Goal: Information Seeking & Learning: Compare options

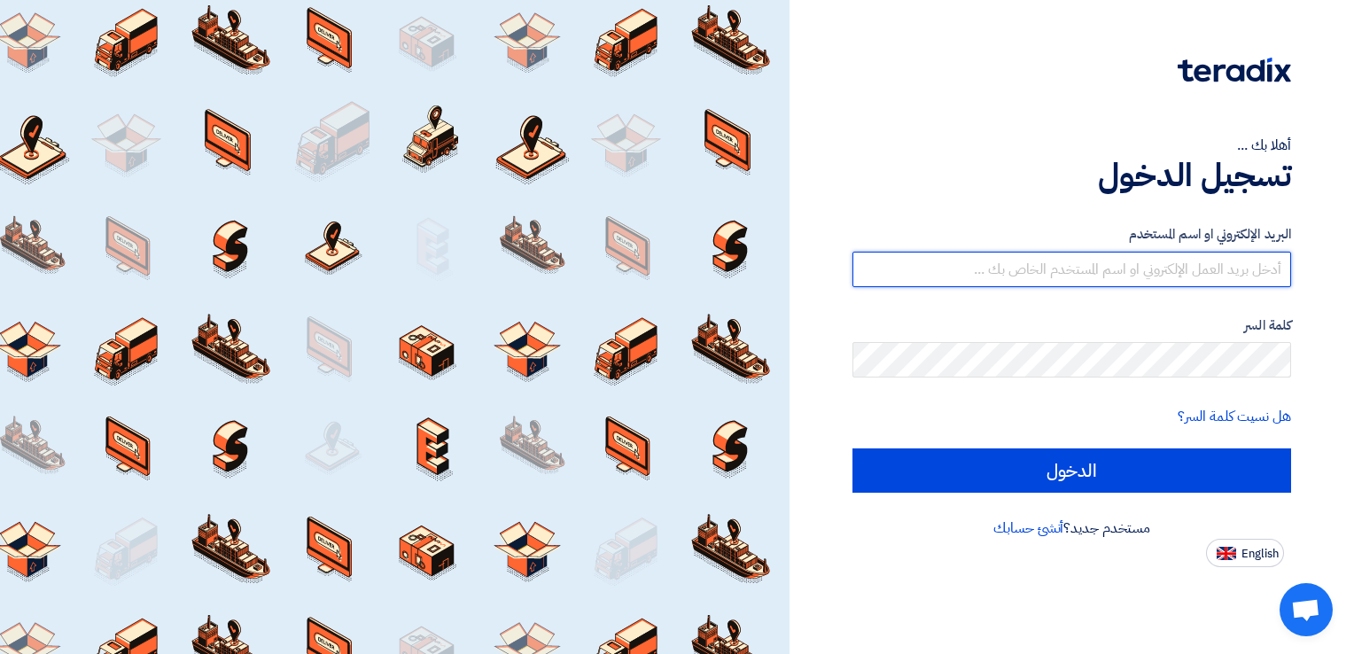
click at [1102, 271] on input "text" at bounding box center [1072, 269] width 439 height 35
type input "[EMAIL_ADDRESS][PERSON_NAME][DOMAIN_NAME]"
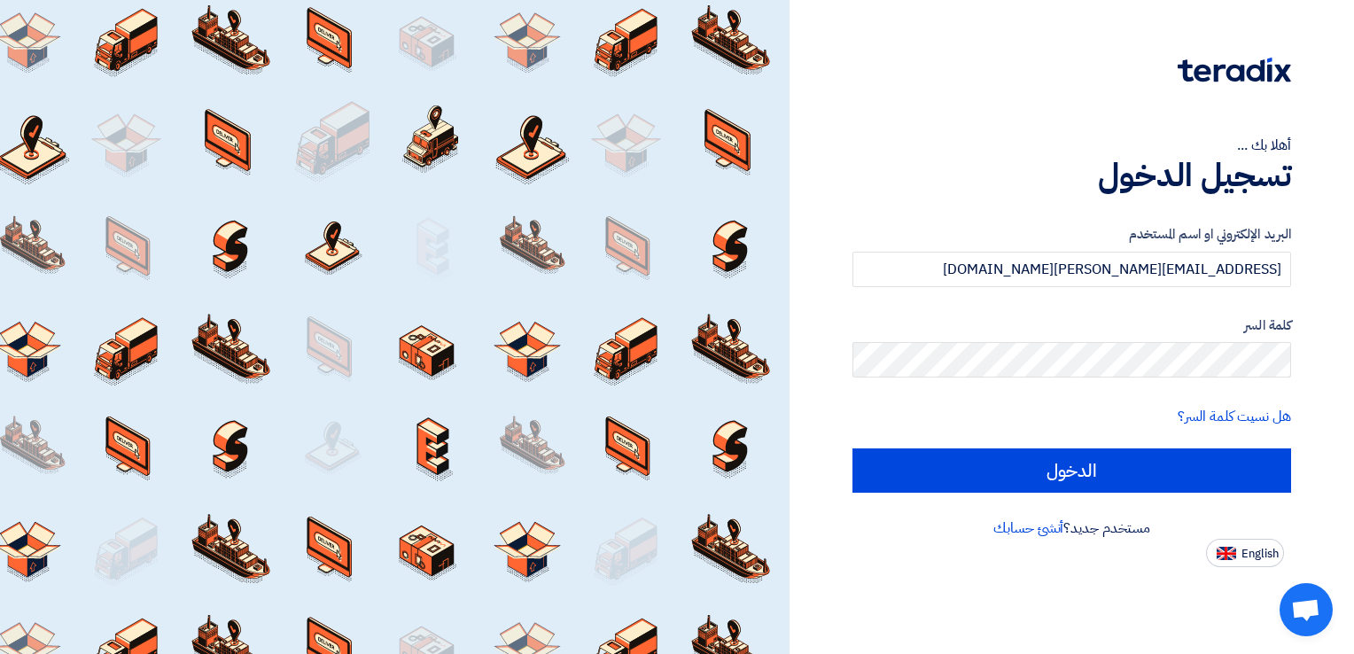
click at [1142, 397] on form "البريد الإلكتروني او اسم المستخدم [EMAIL_ADDRESS][PERSON_NAME][DOMAIN_NAME] كلم…" at bounding box center [1072, 358] width 439 height 269
click at [853, 448] on input "الدخول" at bounding box center [1072, 470] width 439 height 44
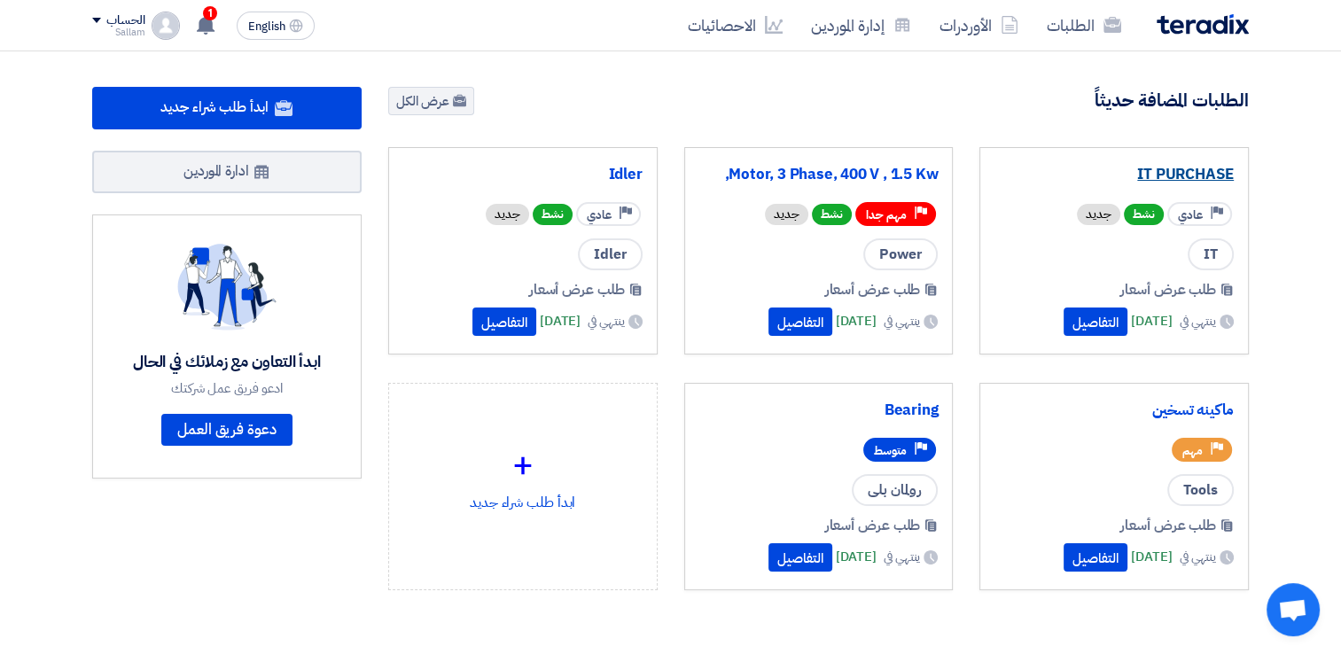
click at [1150, 173] on link "IT PURCHASE" at bounding box center [1113, 175] width 239 height 18
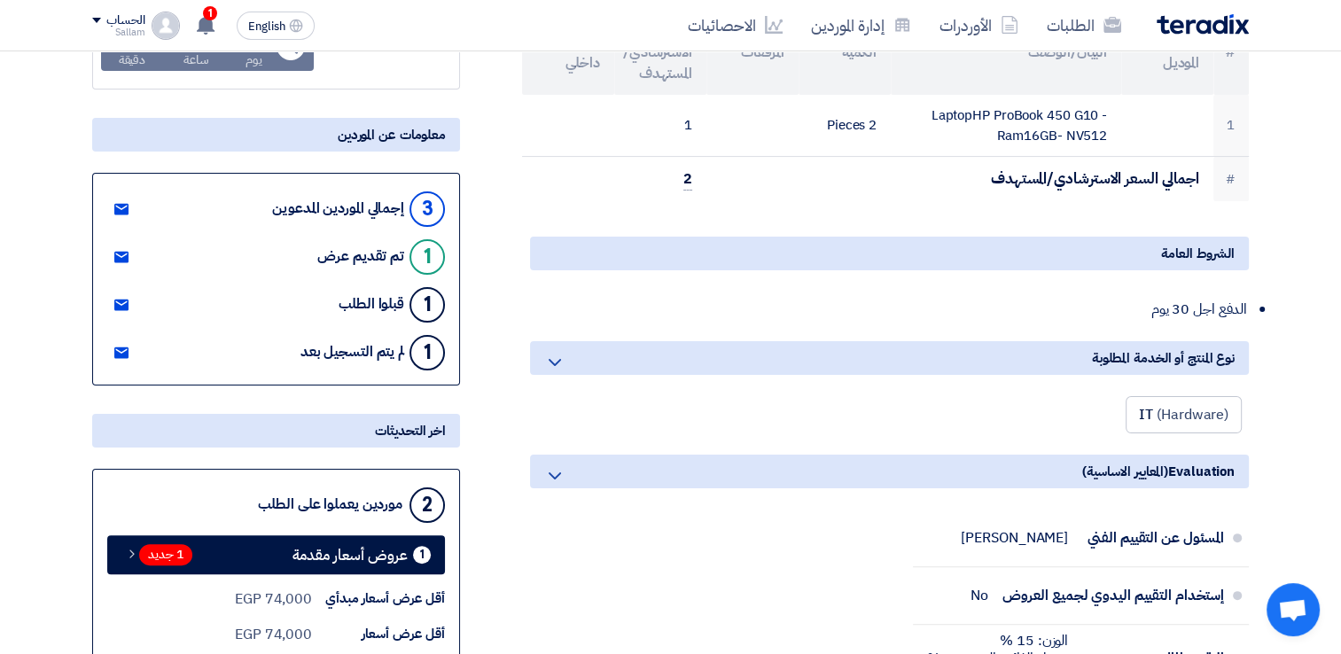
scroll to position [354, 0]
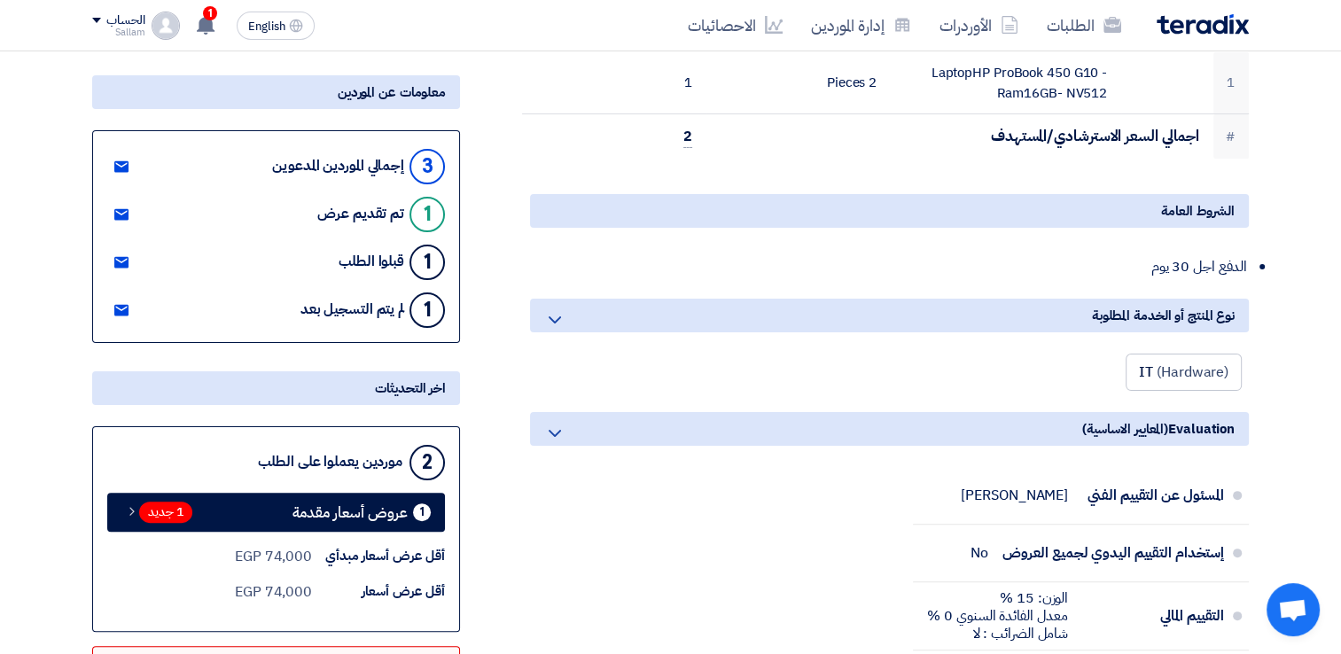
click at [121, 213] on use at bounding box center [121, 215] width 14 height 12
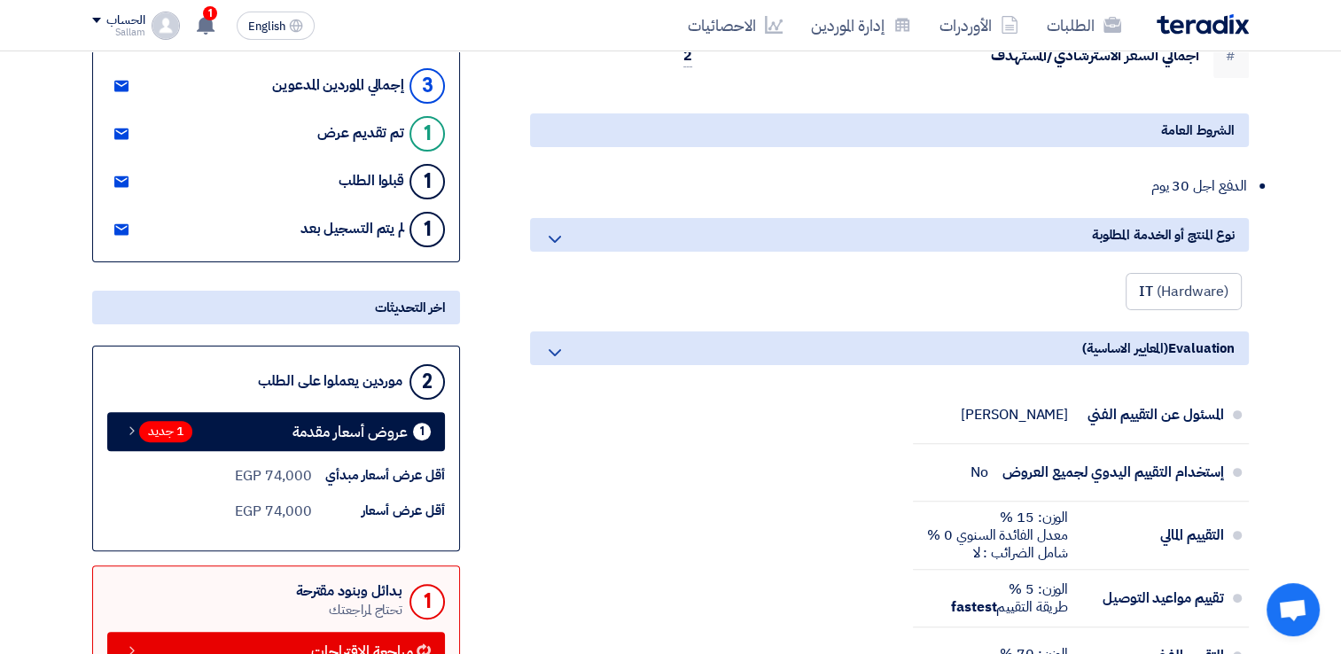
scroll to position [532, 0]
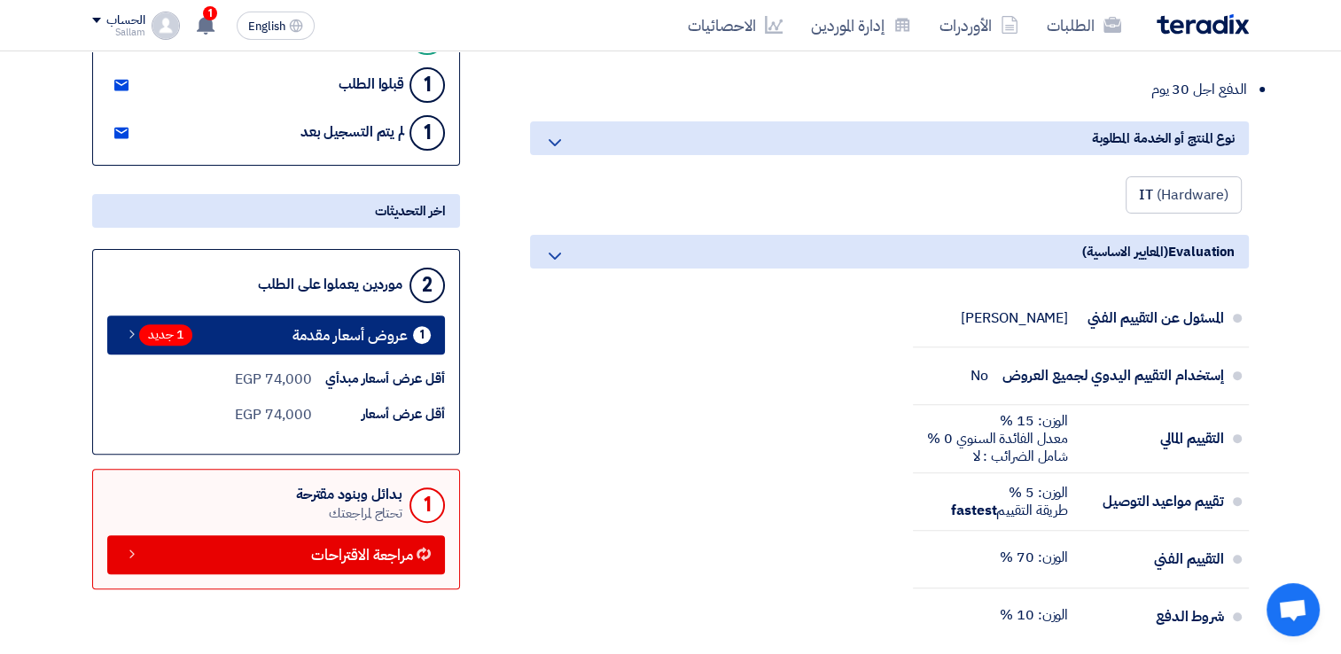
click at [160, 335] on span "1 جديد" at bounding box center [165, 334] width 53 height 21
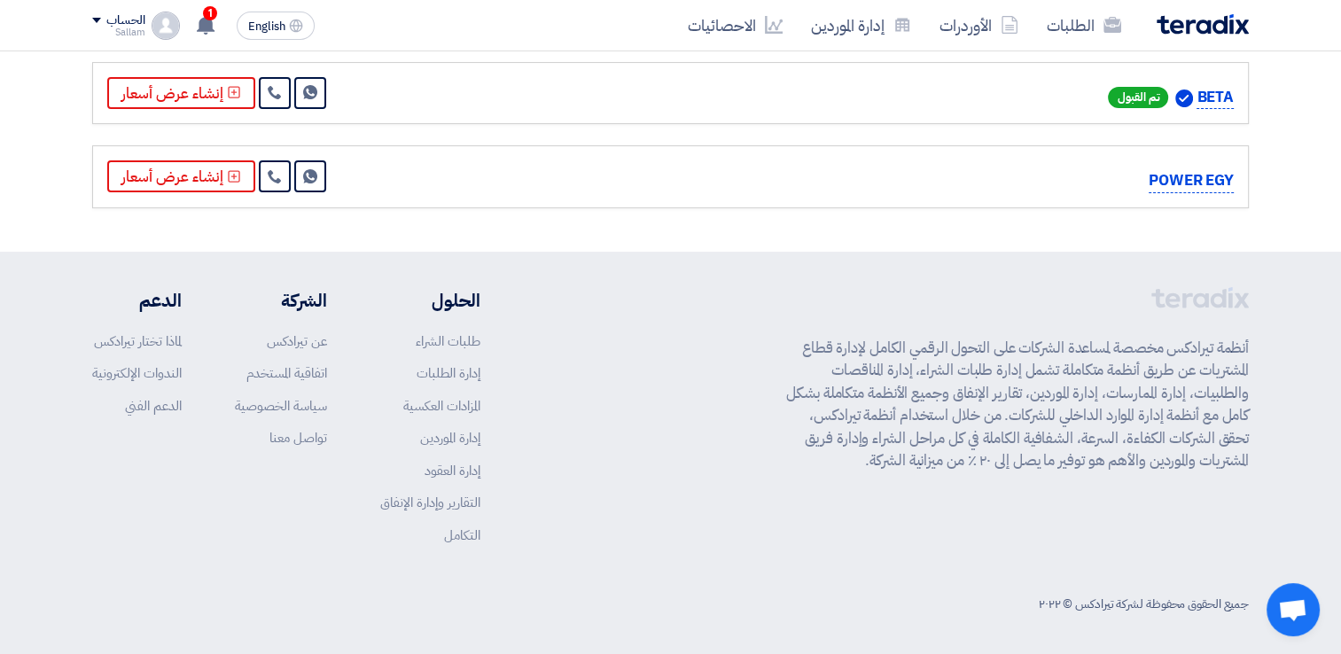
scroll to position [261, 0]
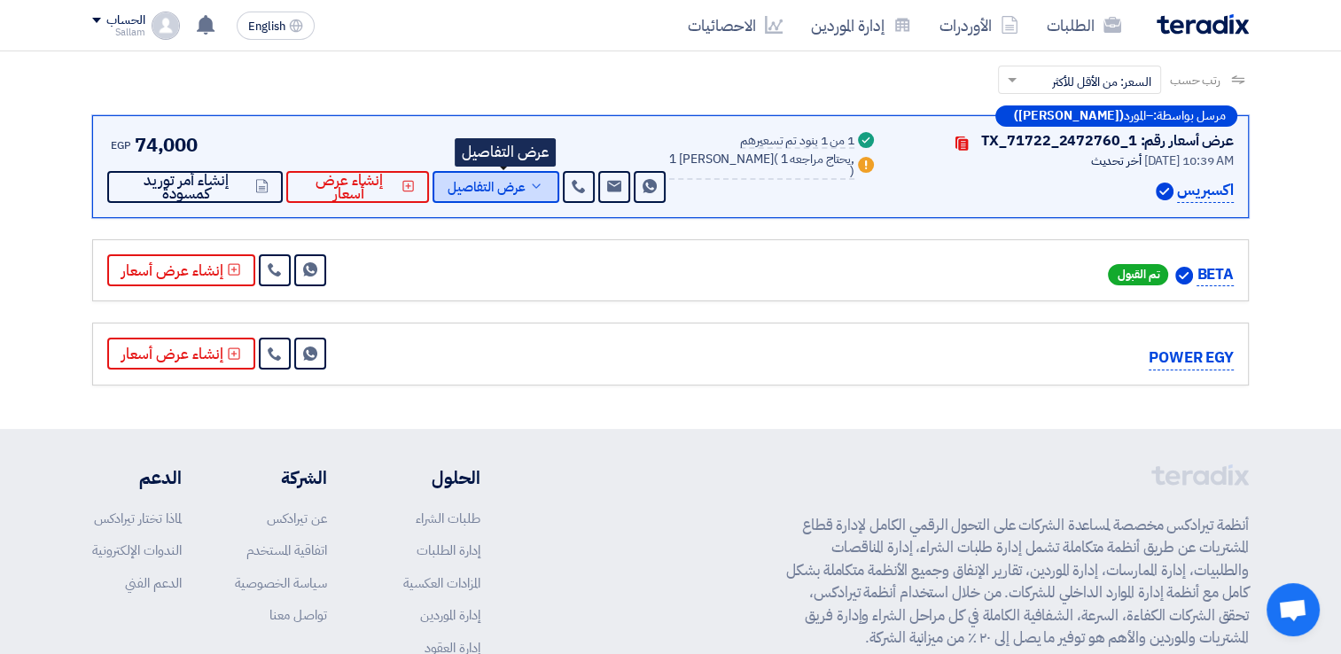
click at [520, 187] on span "عرض التفاصيل" at bounding box center [487, 187] width 78 height 13
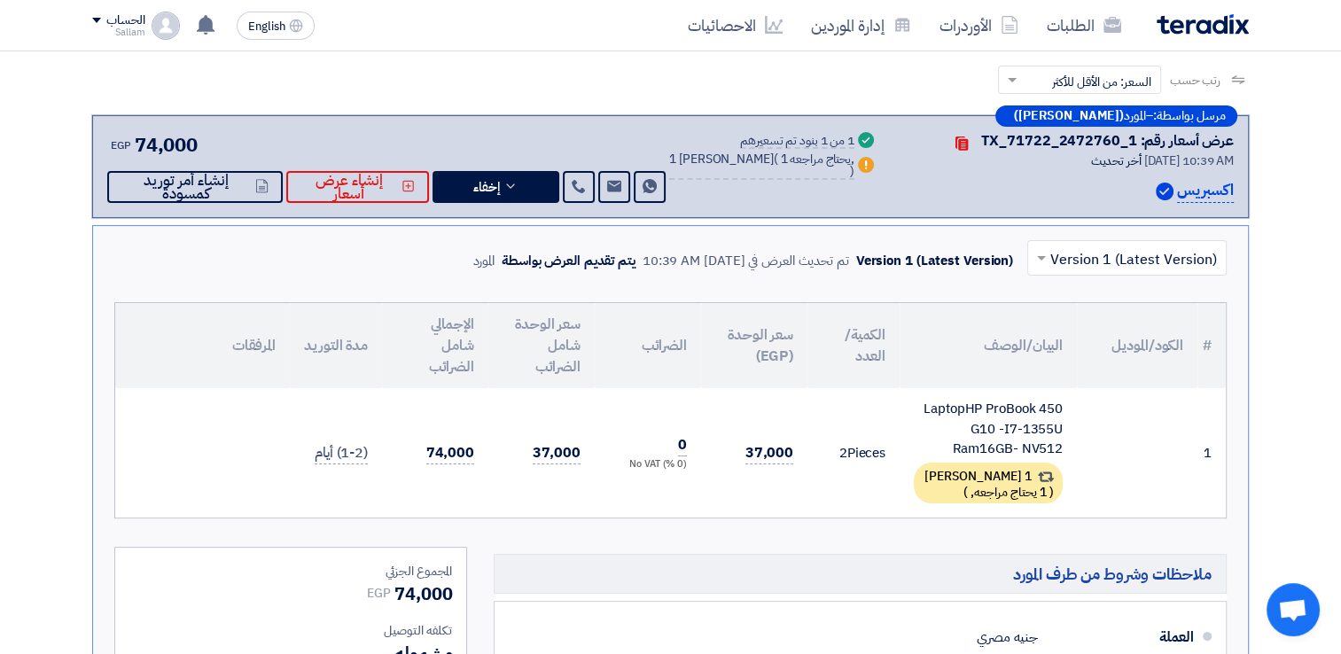
drag, startPoint x: 450, startPoint y: 454, endPoint x: 425, endPoint y: 451, distance: 25.0
click at [425, 451] on td "74,000" at bounding box center [435, 452] width 106 height 129
drag, startPoint x: 425, startPoint y: 451, endPoint x: 539, endPoint y: 452, distance: 113.4
click at [539, 452] on span "37,000" at bounding box center [557, 453] width 48 height 22
drag, startPoint x: 951, startPoint y: 439, endPoint x: 1066, endPoint y: 400, distance: 121.6
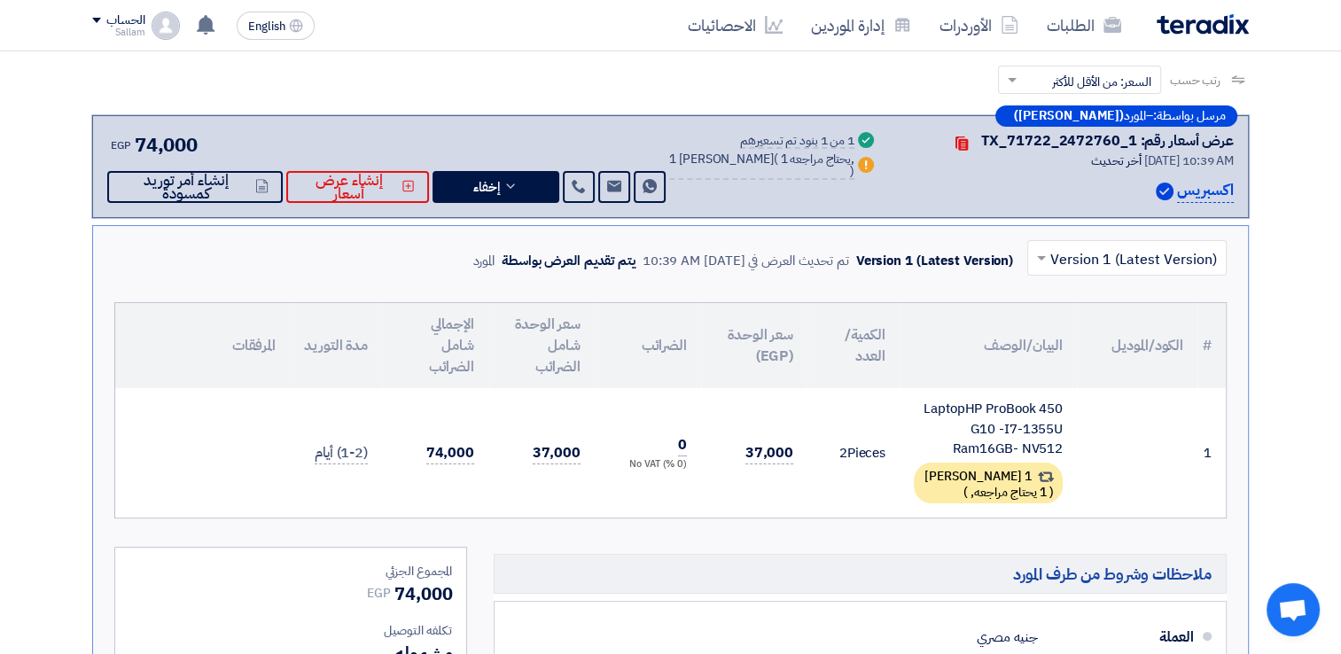
click at [1066, 400] on td "LaptopHP ProBook 450 G10 -I7-1355U Ram16GB- NV512 1 بديل مقدم ( 1 يحتاج مراجعه,…" at bounding box center [987, 452] width 177 height 129
click at [1003, 415] on div "LaptopHP ProBook 450 G10 -I7-1355U Ram16GB- NV512" at bounding box center [988, 429] width 149 height 60
drag, startPoint x: 983, startPoint y: 423, endPoint x: 1060, endPoint y: 431, distance: 77.5
click at [1060, 431] on div "LaptopHP ProBook 450 G10 -I7-1355U Ram16GB- NV512" at bounding box center [988, 429] width 149 height 60
drag, startPoint x: 1060, startPoint y: 431, endPoint x: 1017, endPoint y: 439, distance: 43.3
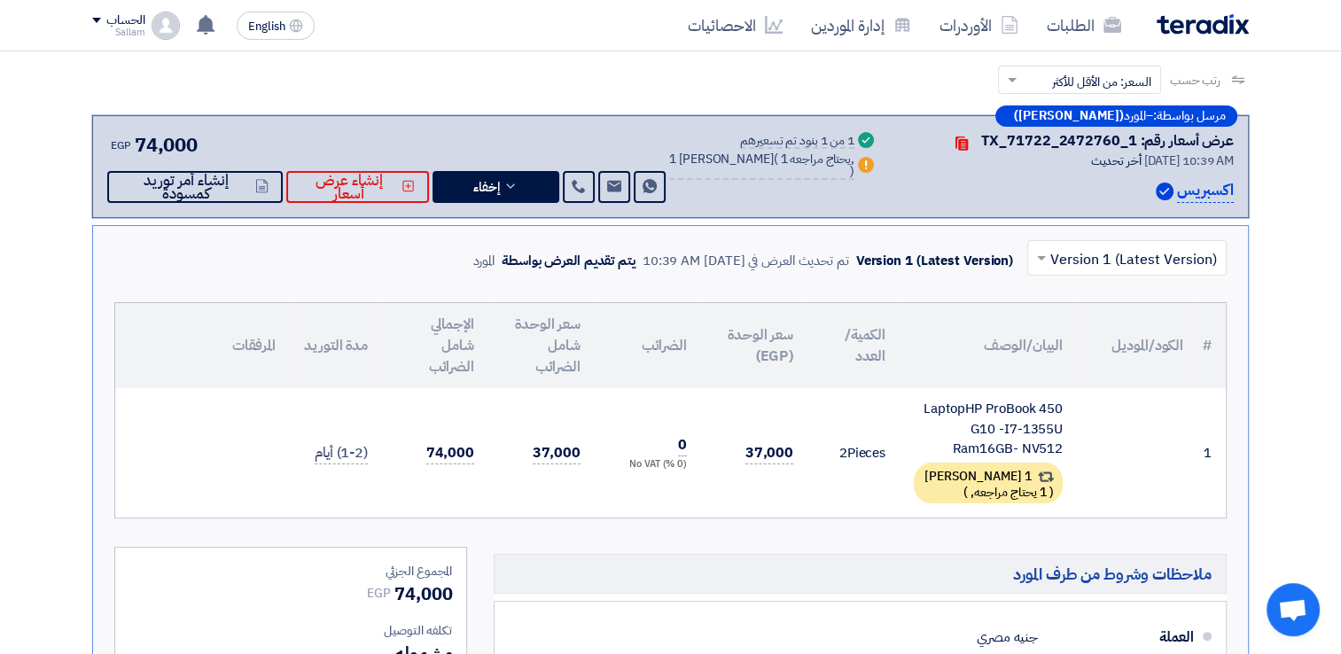
click at [1017, 439] on div "LaptopHP ProBook 450 G10 -I7-1355U Ram16GB- NV512" at bounding box center [988, 429] width 149 height 60
click at [986, 473] on div "1 [PERSON_NAME] ( 1 يحتاج مراجعه, )" at bounding box center [988, 483] width 149 height 41
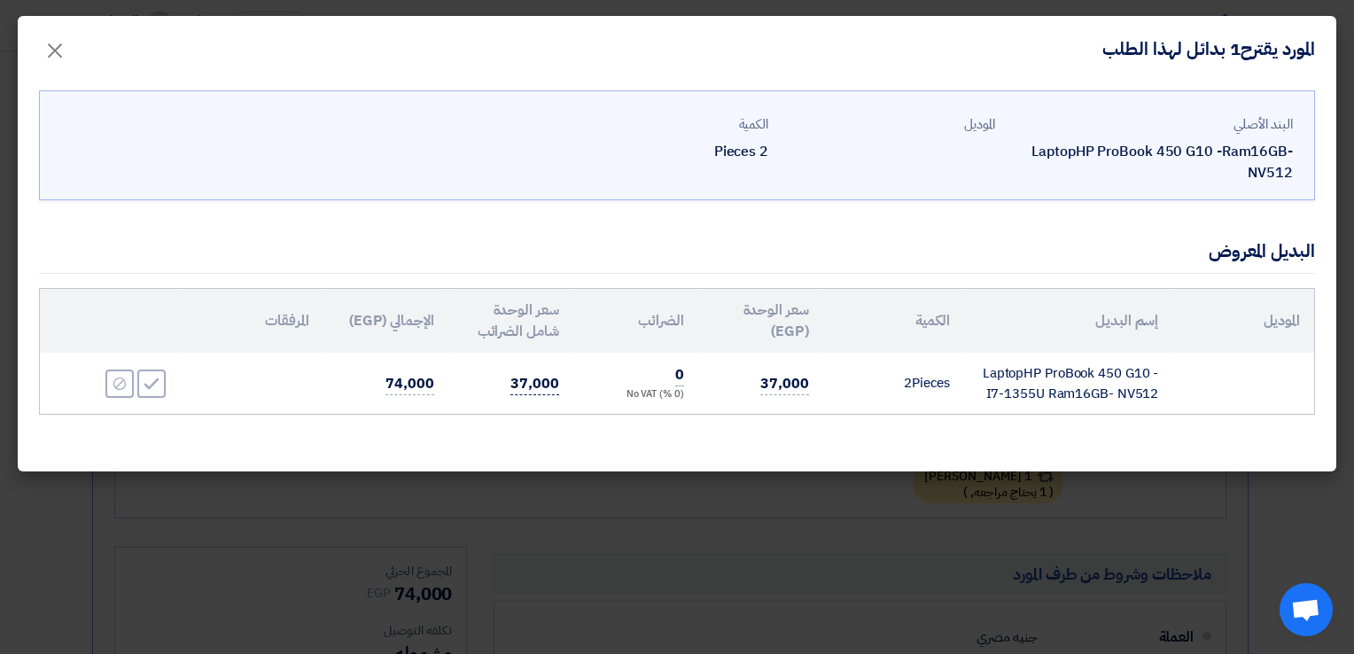
click at [519, 378] on span "37,000" at bounding box center [534, 384] width 48 height 22
click at [521, 378] on span "37,000" at bounding box center [534, 384] width 48 height 22
click at [302, 395] on td at bounding box center [253, 383] width 142 height 61
click at [63, 51] on span "×" at bounding box center [54, 49] width 21 height 53
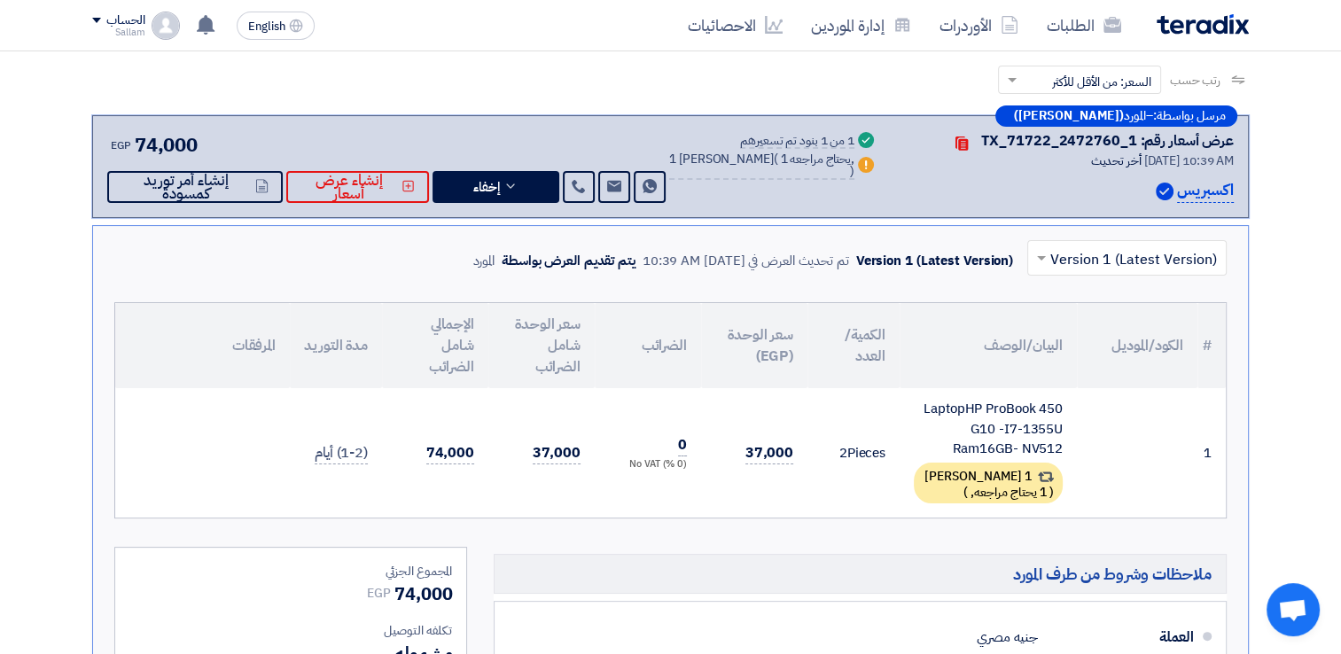
scroll to position [0, 0]
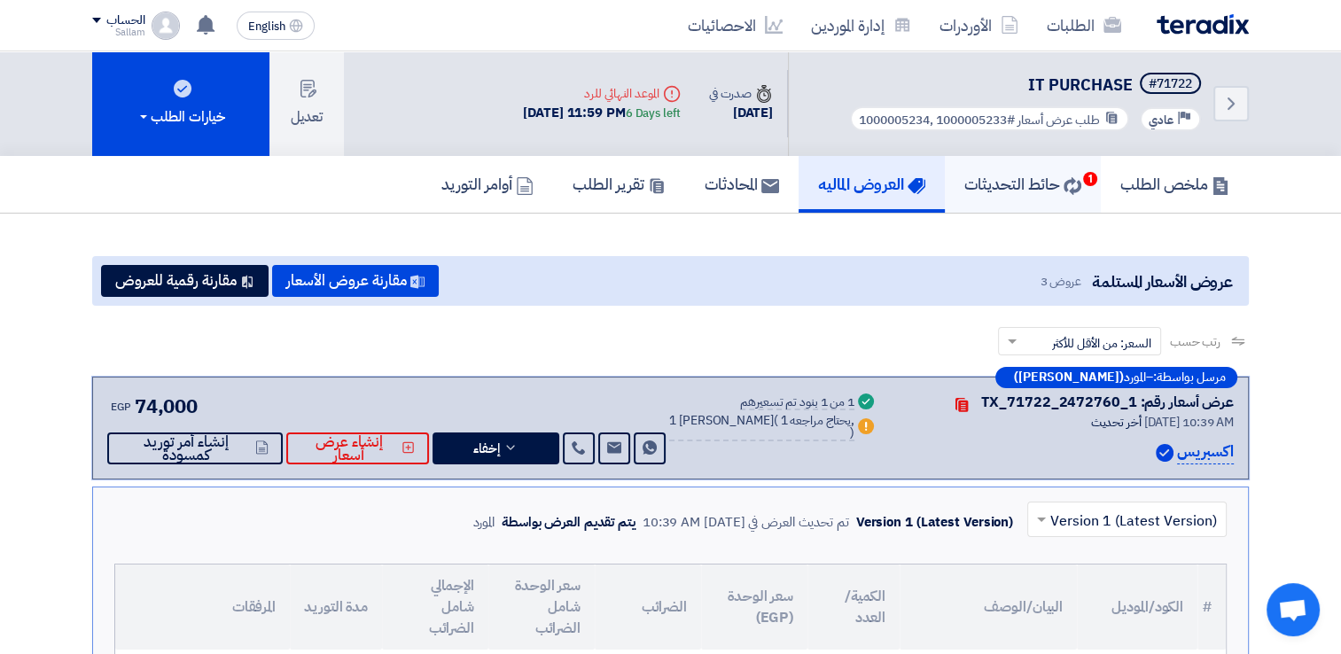
click at [993, 190] on h5 "حائط التحديثات 1" at bounding box center [1022, 184] width 117 height 20
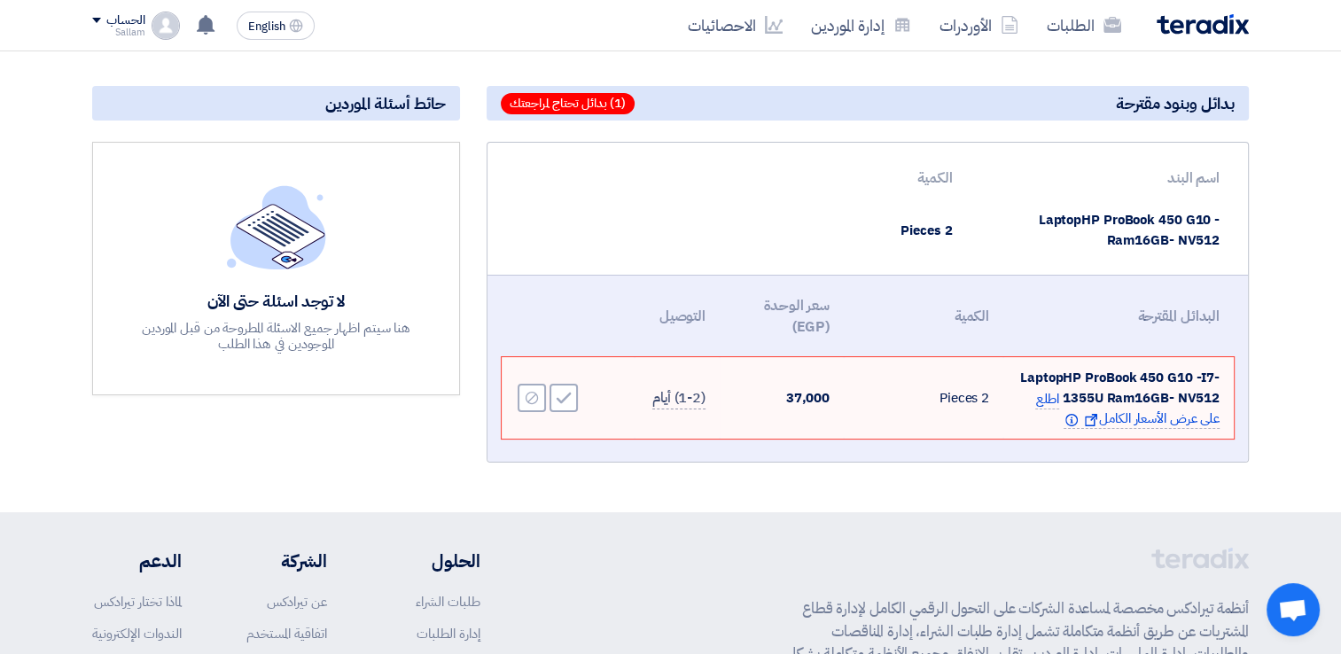
scroll to position [177, 0]
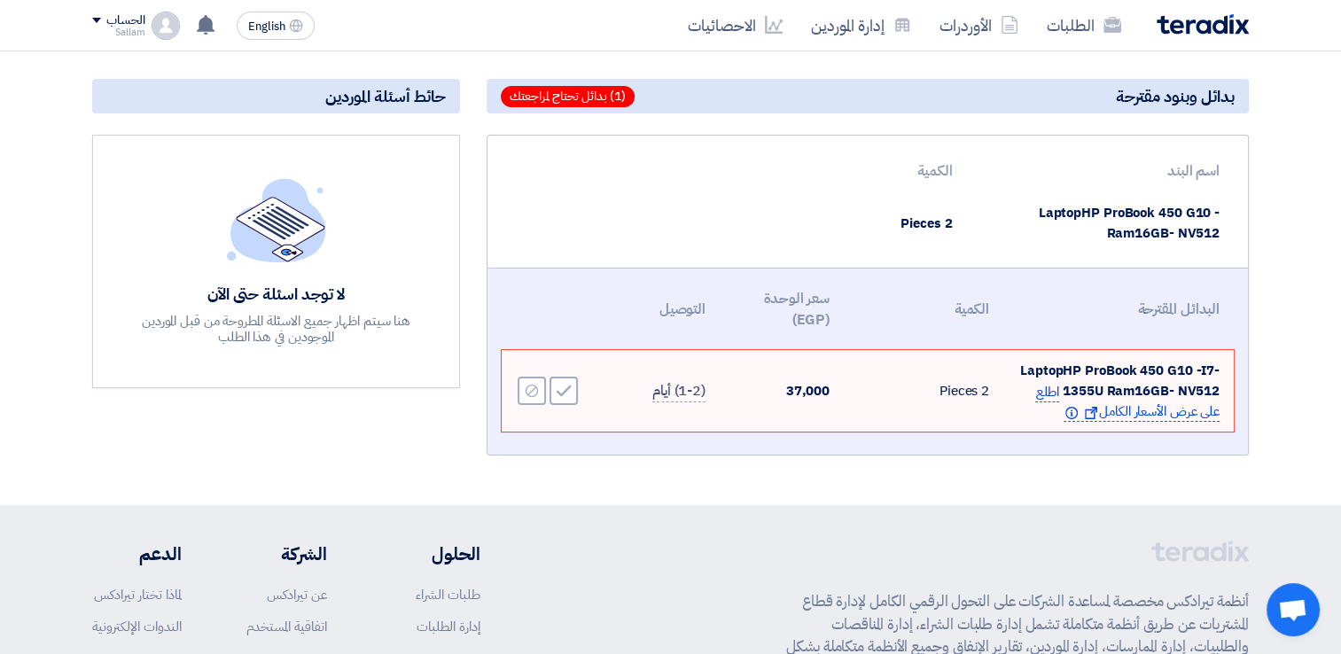
click at [1151, 410] on span "اطلع على عرض الأسعار الكامل Show offer Info" at bounding box center [1127, 402] width 184 height 41
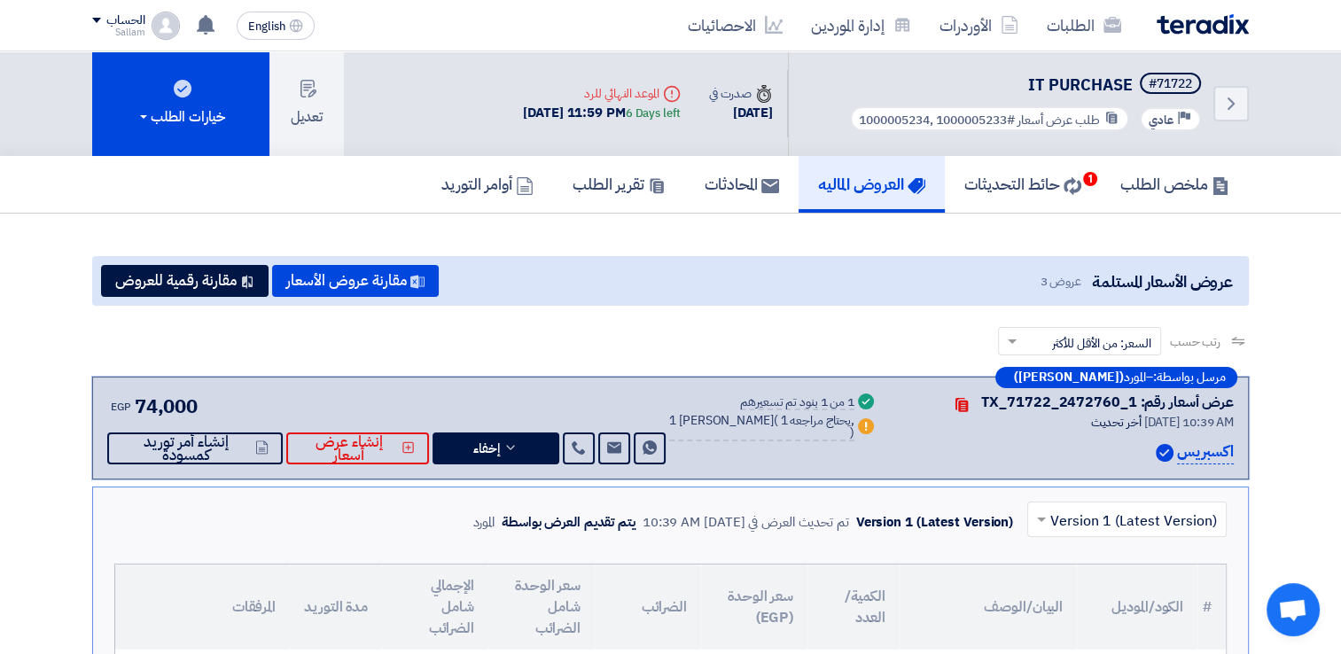
click at [875, 179] on h5 "العروض الماليه" at bounding box center [871, 184] width 107 height 20
click at [854, 182] on h5 "العروض الماليه" at bounding box center [871, 184] width 107 height 20
click at [1149, 175] on h5 "ملخص الطلب" at bounding box center [1174, 184] width 109 height 20
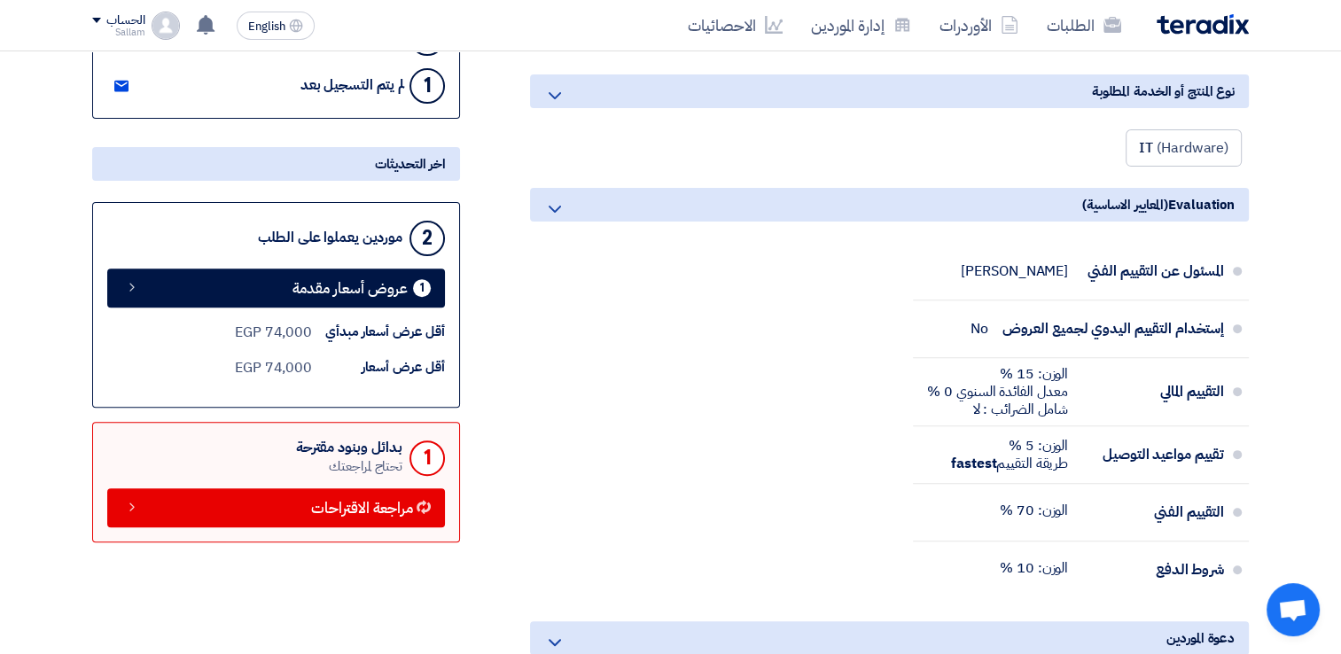
scroll to position [620, 0]
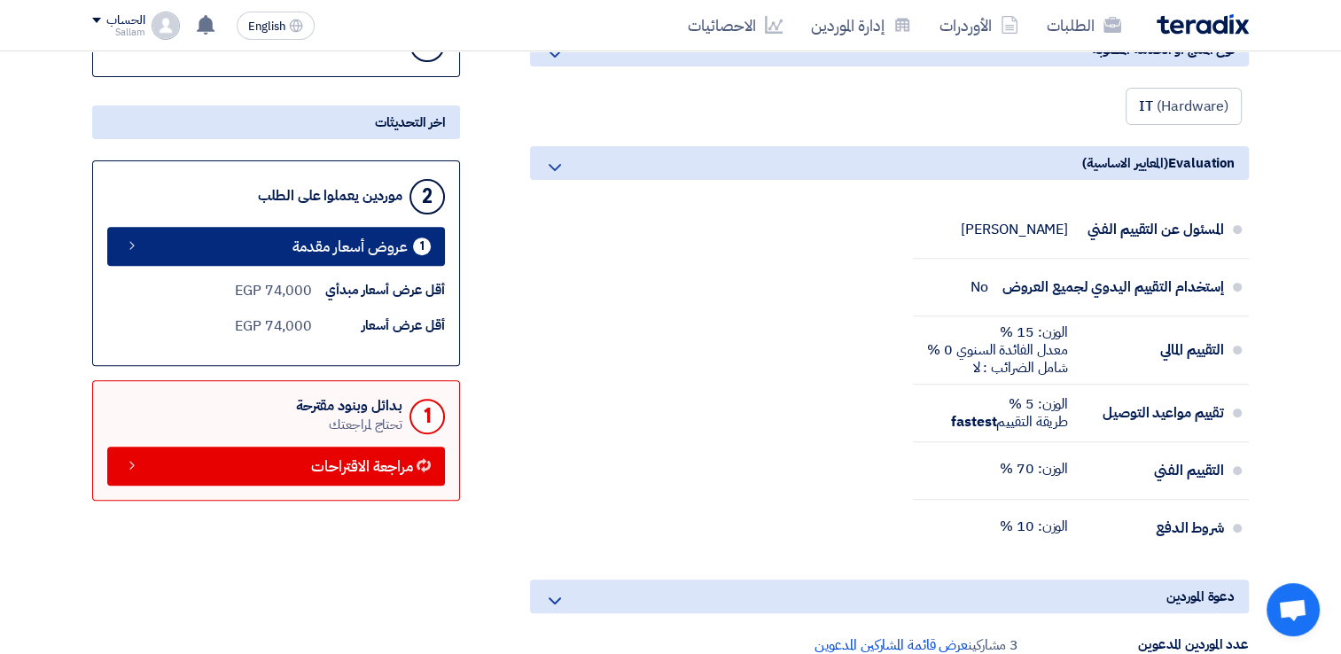
click at [350, 240] on span "عروض أسعار مقدمة" at bounding box center [349, 246] width 115 height 13
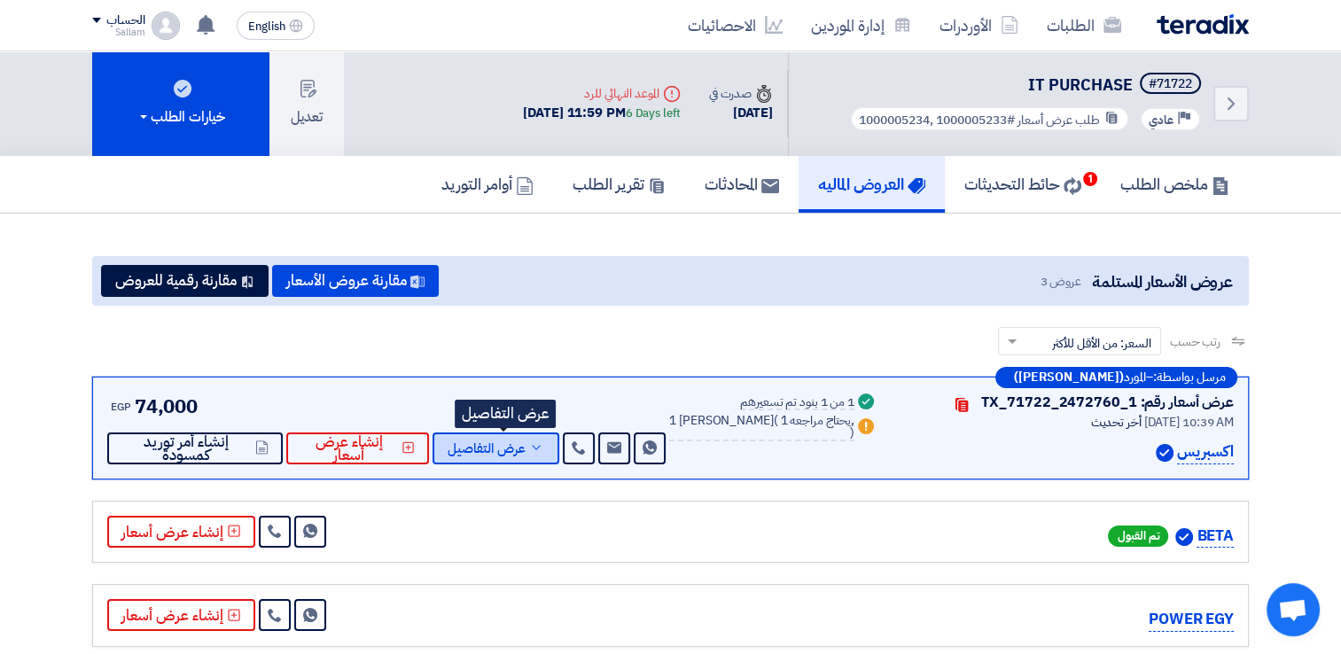
click at [524, 452] on span "عرض التفاصيل" at bounding box center [487, 448] width 78 height 13
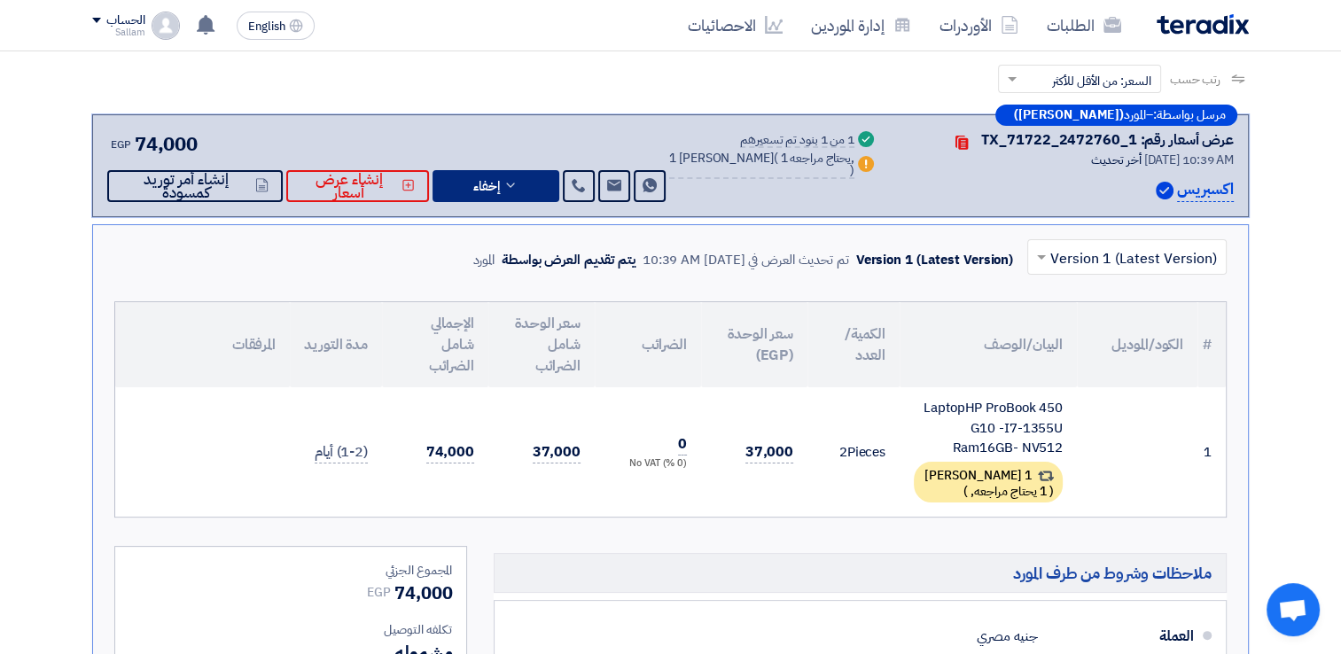
scroll to position [266, 0]
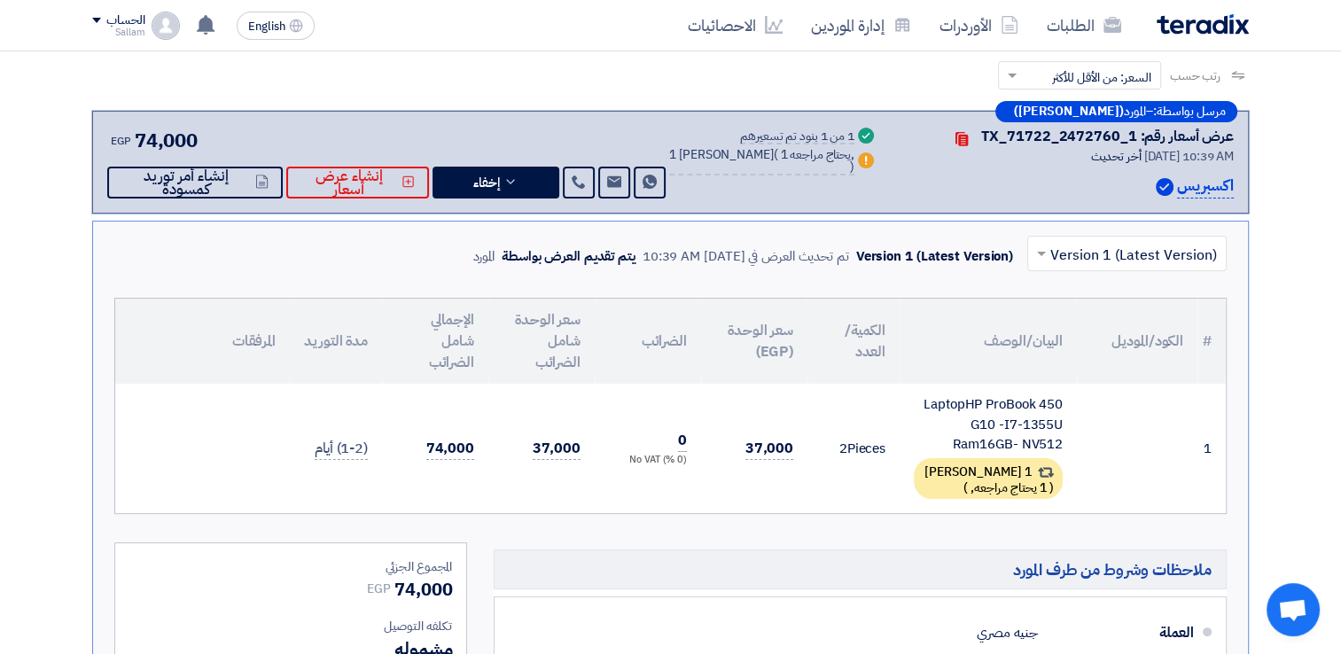
drag, startPoint x: 319, startPoint y: 449, endPoint x: 390, endPoint y: 443, distance: 71.2
click at [390, 443] on tr "1 LaptopHP ProBook 450 G10 -I7-1355U Ram16GB- NV512 1 بديل مقدم ( 1 يحتاج مراجع…" at bounding box center [670, 448] width 1110 height 129
drag, startPoint x: 390, startPoint y: 443, endPoint x: 535, endPoint y: 487, distance: 151.7
click at [535, 487] on td "37,000" at bounding box center [541, 448] width 106 height 129
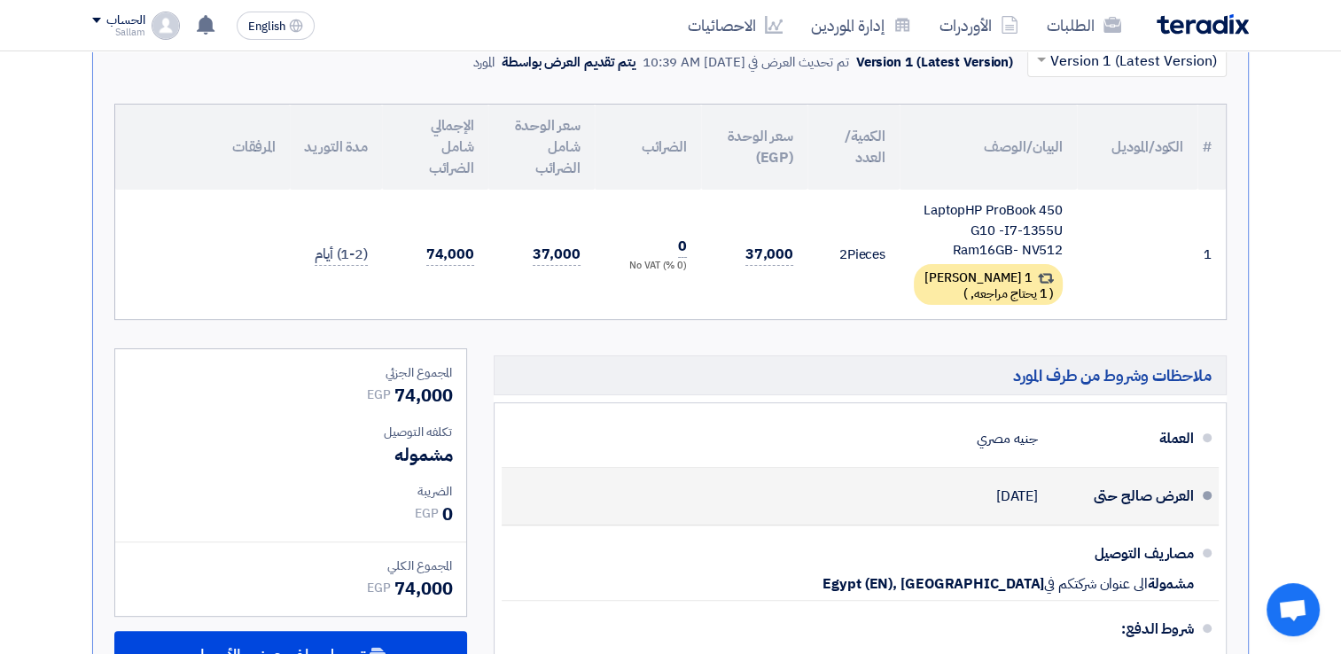
scroll to position [620, 0]
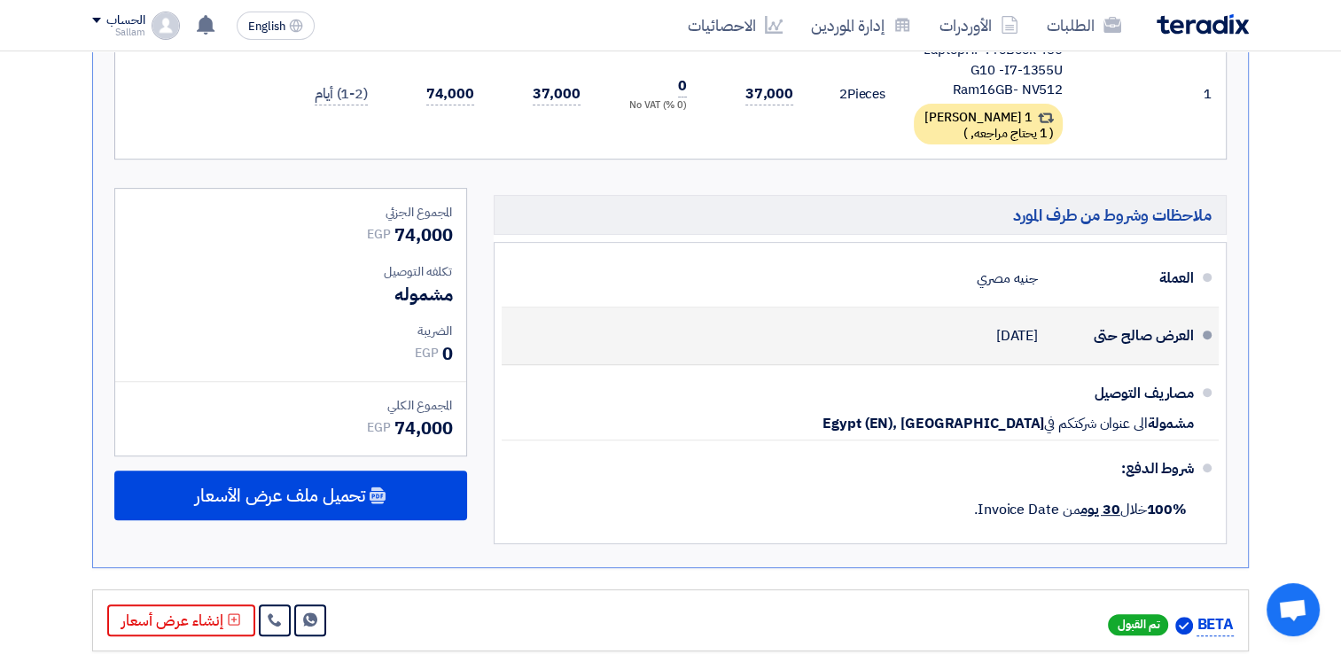
drag, startPoint x: 961, startPoint y: 329, endPoint x: 1031, endPoint y: 330, distance: 70.0
click at [1031, 330] on span "[DATE]" at bounding box center [1017, 336] width 42 height 18
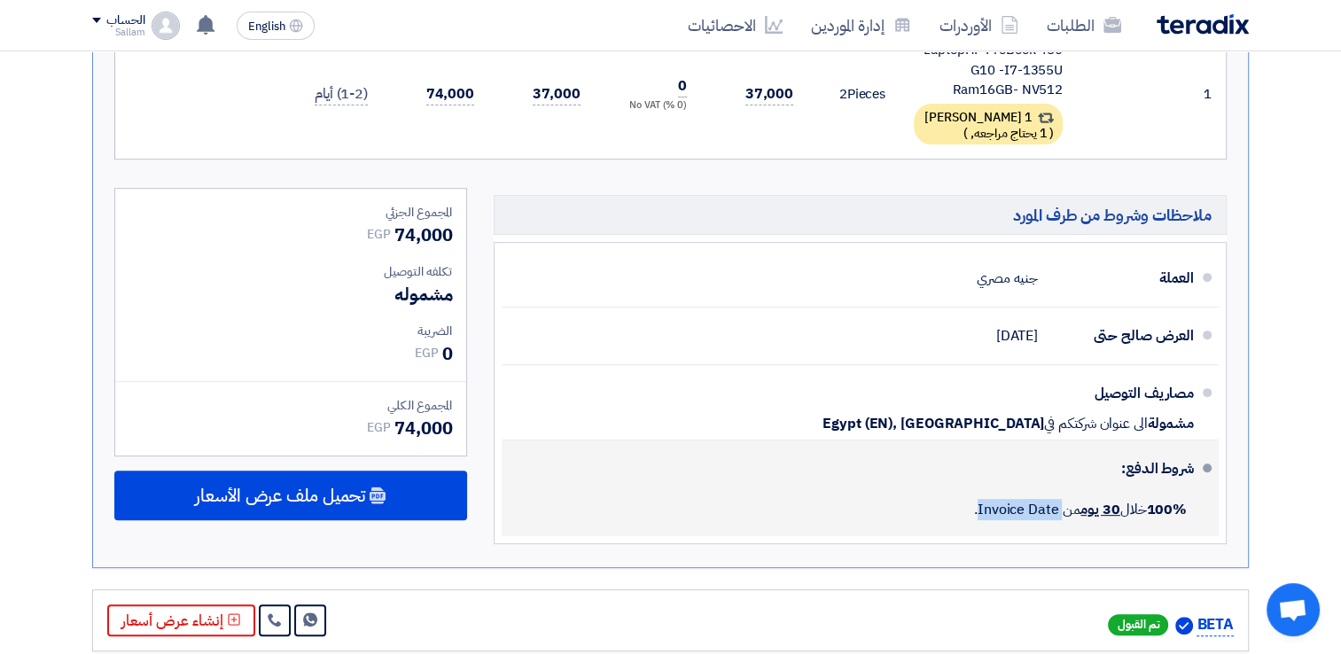
drag, startPoint x: 971, startPoint y: 506, endPoint x: 1053, endPoint y: 500, distance: 81.8
click at [1053, 500] on span "100% خلال 30 يوم من Invoice Date." at bounding box center [1080, 509] width 213 height 21
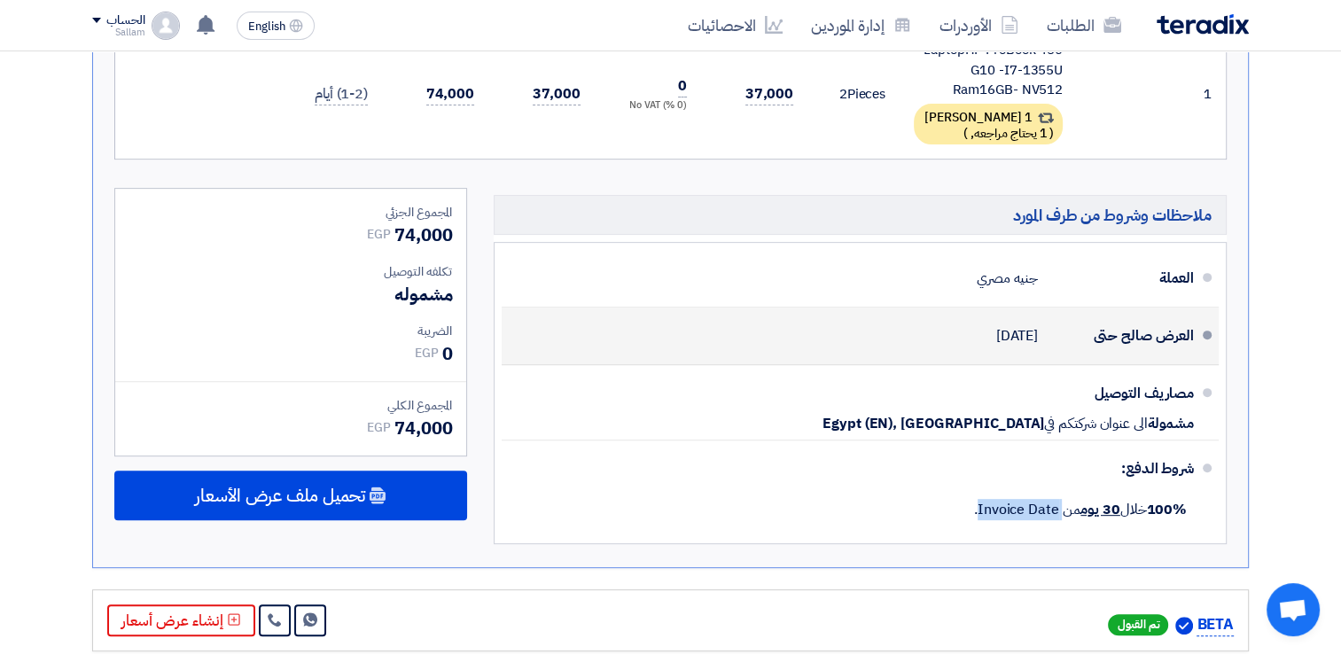
scroll to position [709, 0]
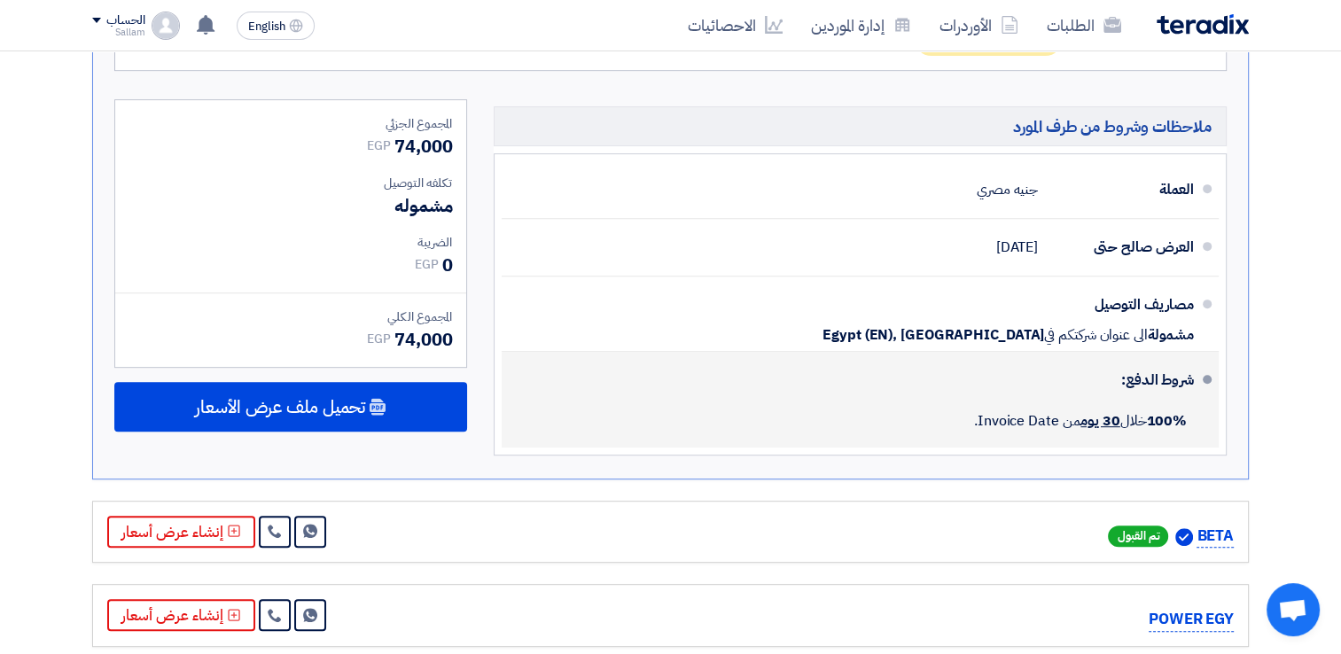
click at [931, 424] on div "100% خلال 30 يوم من Invoice Date." at bounding box center [855, 420] width 678 height 39
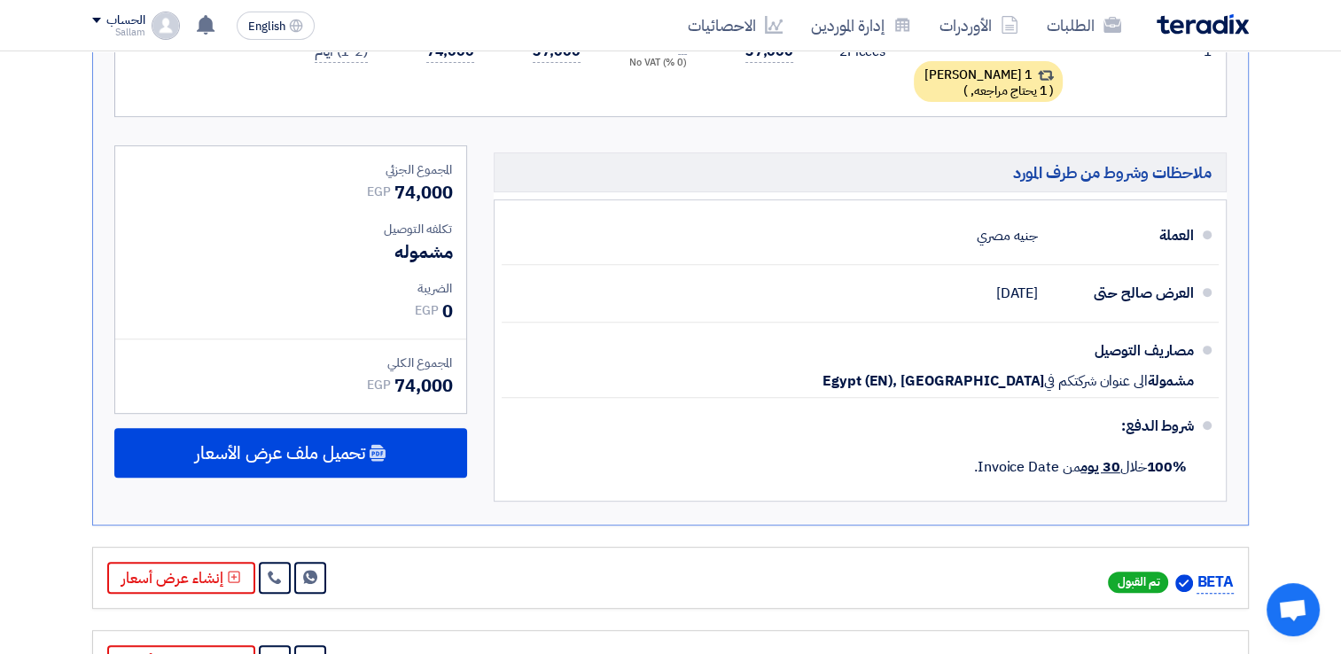
scroll to position [443, 0]
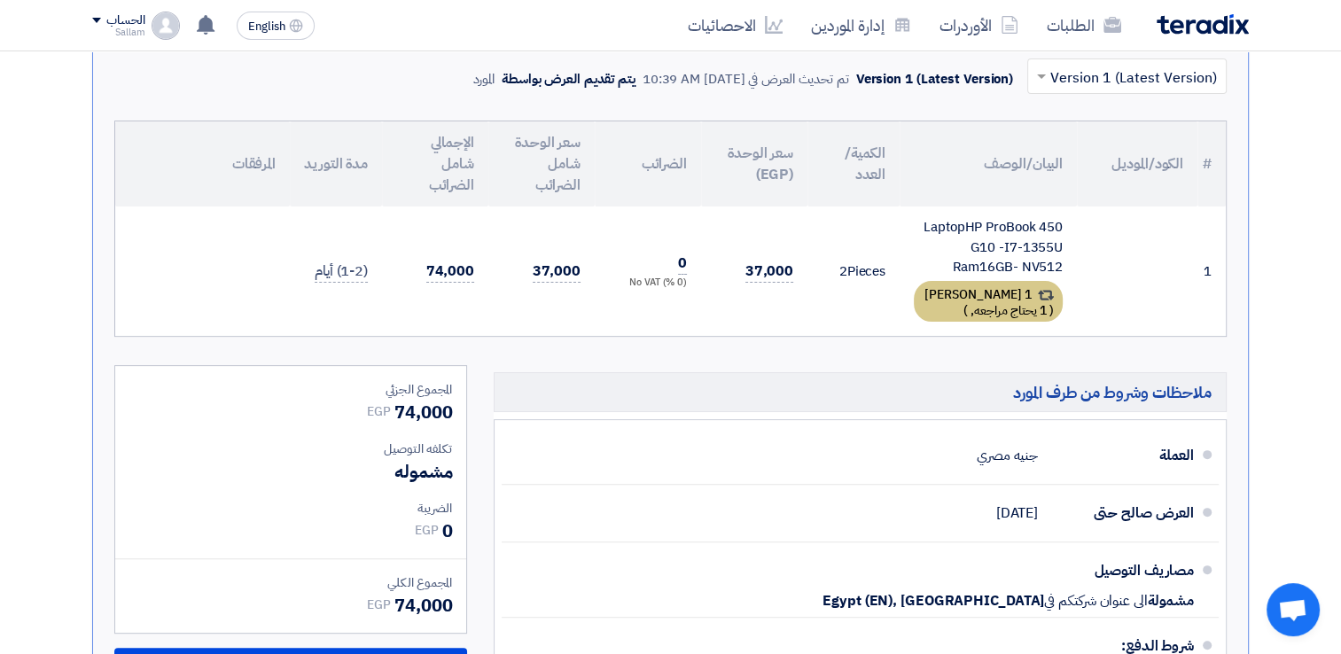
click at [972, 300] on div "1 [PERSON_NAME] ( 1 يحتاج مراجعه, )" at bounding box center [988, 301] width 149 height 41
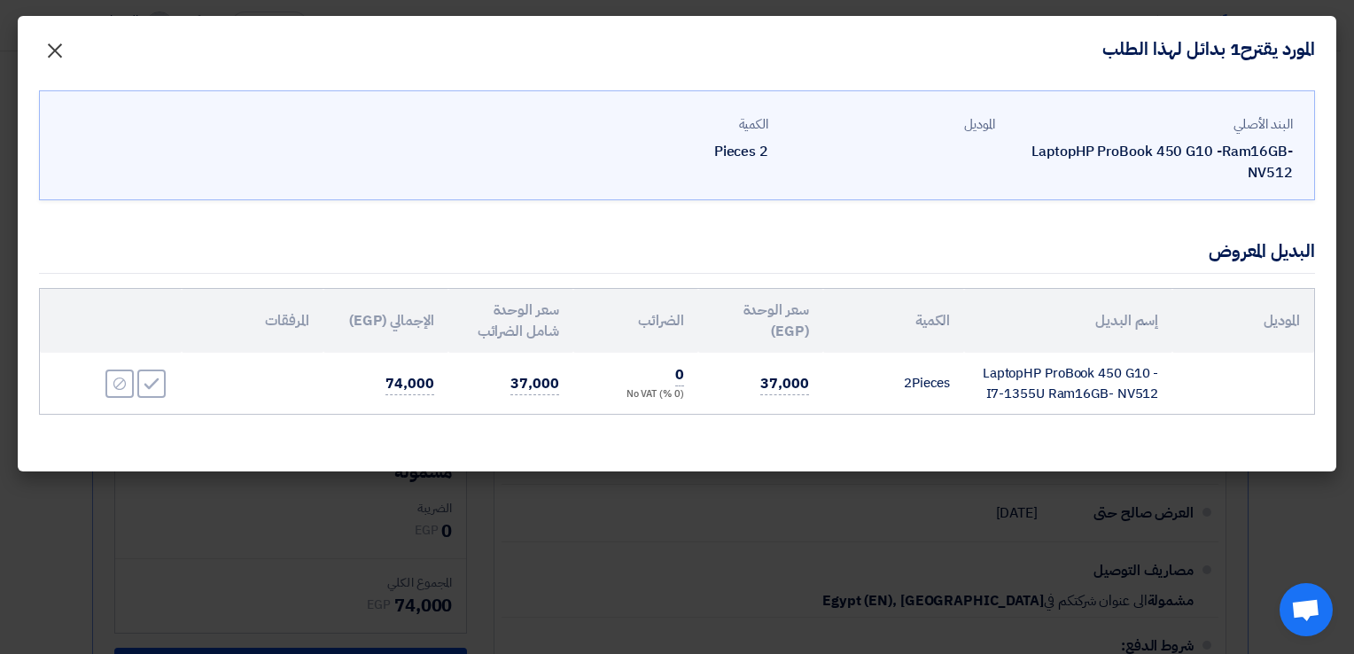
click at [50, 49] on span "×" at bounding box center [54, 49] width 21 height 53
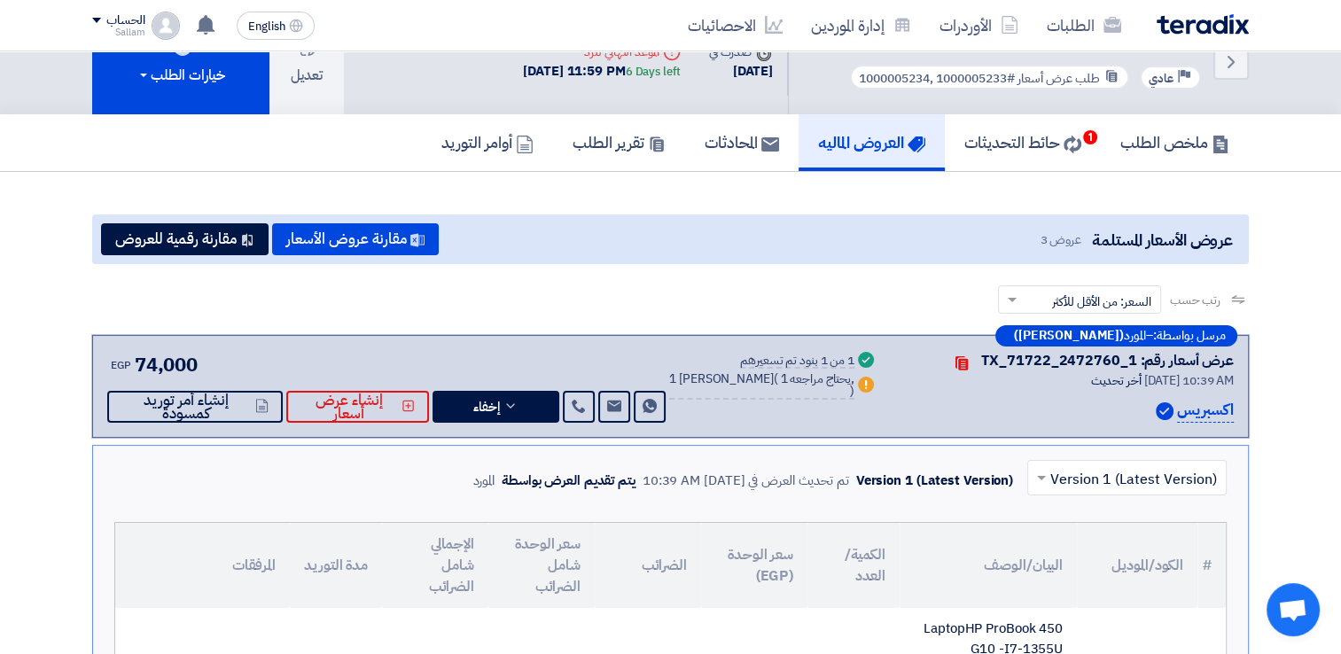
scroll to position [89, 0]
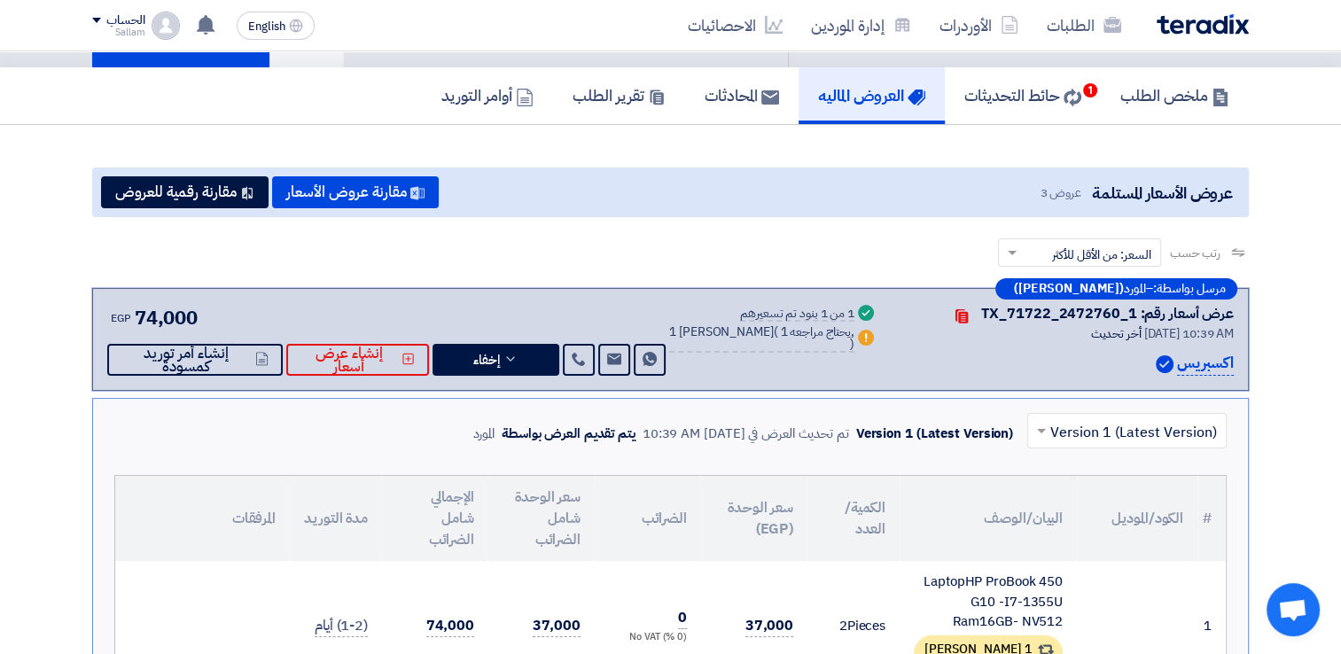
click at [806, 312] on div "1 من 1 بنود تم تسعيرهم" at bounding box center [797, 315] width 114 height 14
click at [964, 315] on use at bounding box center [961, 316] width 12 height 14
click at [1070, 317] on div "عرض أسعار رقم: TX_71722_2472760_1" at bounding box center [1107, 313] width 253 height 21
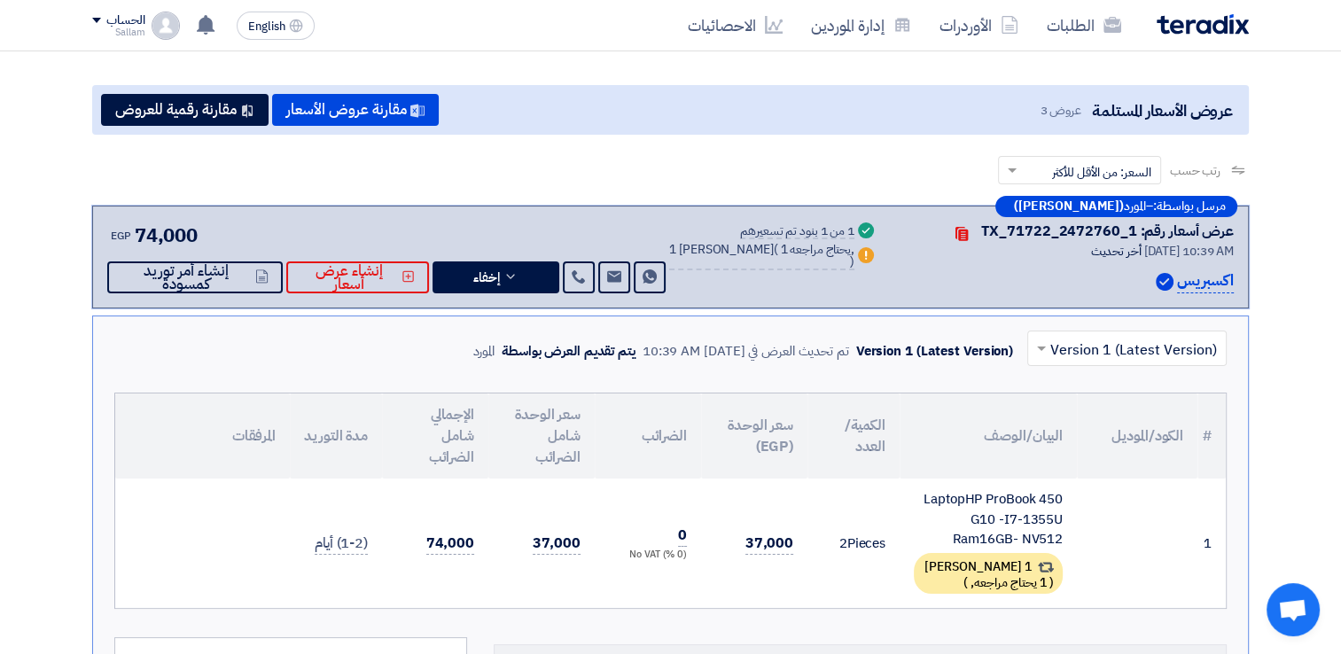
scroll to position [266, 0]
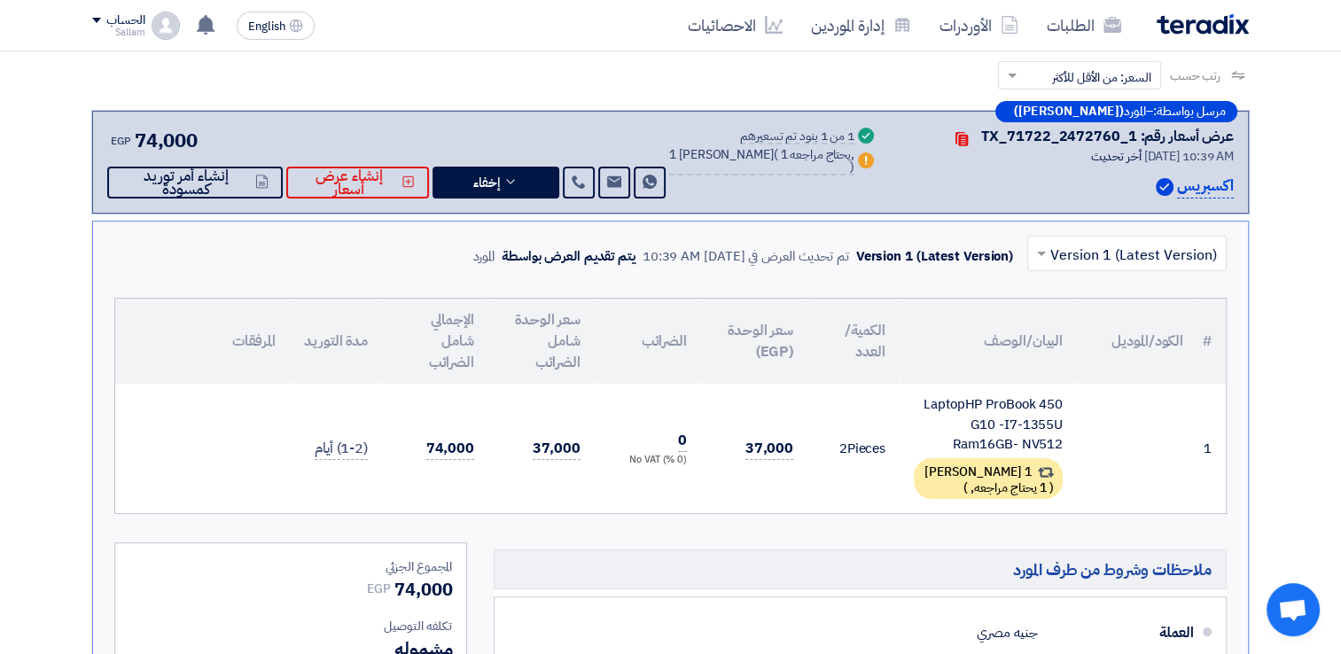
click at [1139, 250] on input "text" at bounding box center [1137, 254] width 164 height 29
click at [969, 261] on div "Version 1 (Latest Version)" at bounding box center [934, 256] width 157 height 20
click at [742, 255] on div "تم تحديث العرض في [DATE] 10:39 AM" at bounding box center [745, 256] width 206 height 20
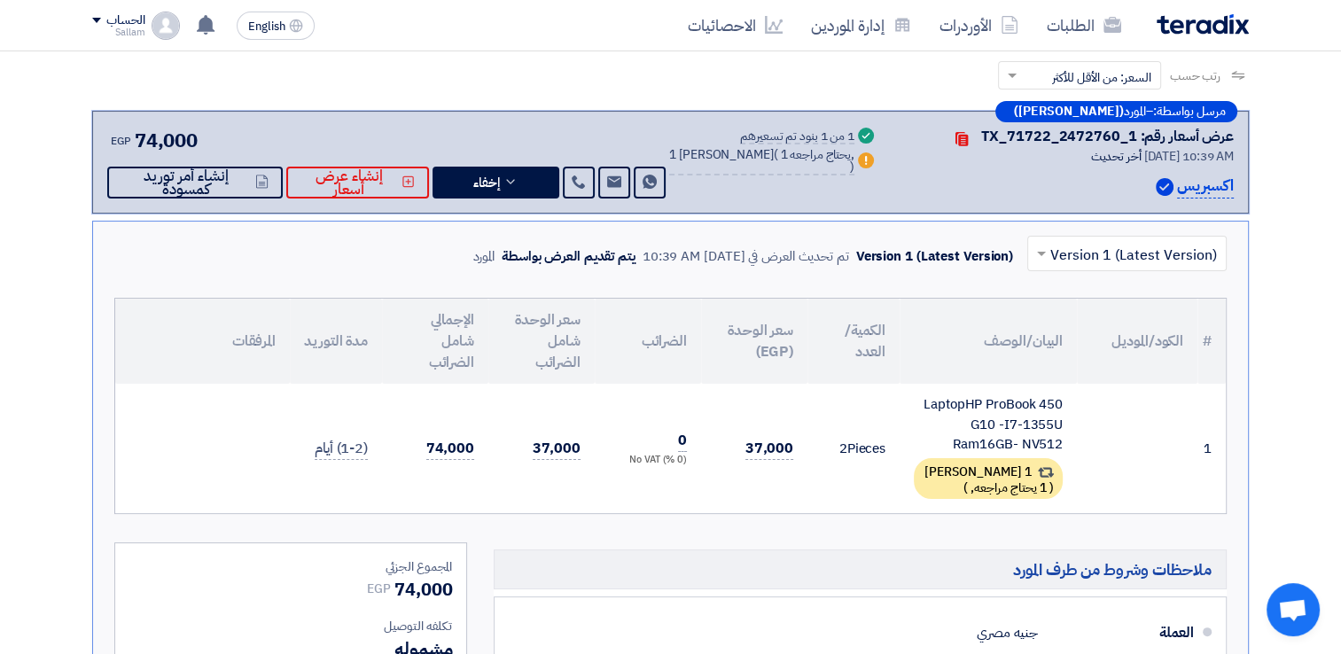
click at [502, 257] on div "يتم تقديم العرض بواسطة" at bounding box center [569, 256] width 134 height 20
drag, startPoint x: 448, startPoint y: 253, endPoint x: 867, endPoint y: 239, distance: 419.4
click at [867, 239] on div "× Version 1 (Latest Version) Version 1 (Latest Version) تم تحديث العرض في [DATE…" at bounding box center [845, 257] width 761 height 42
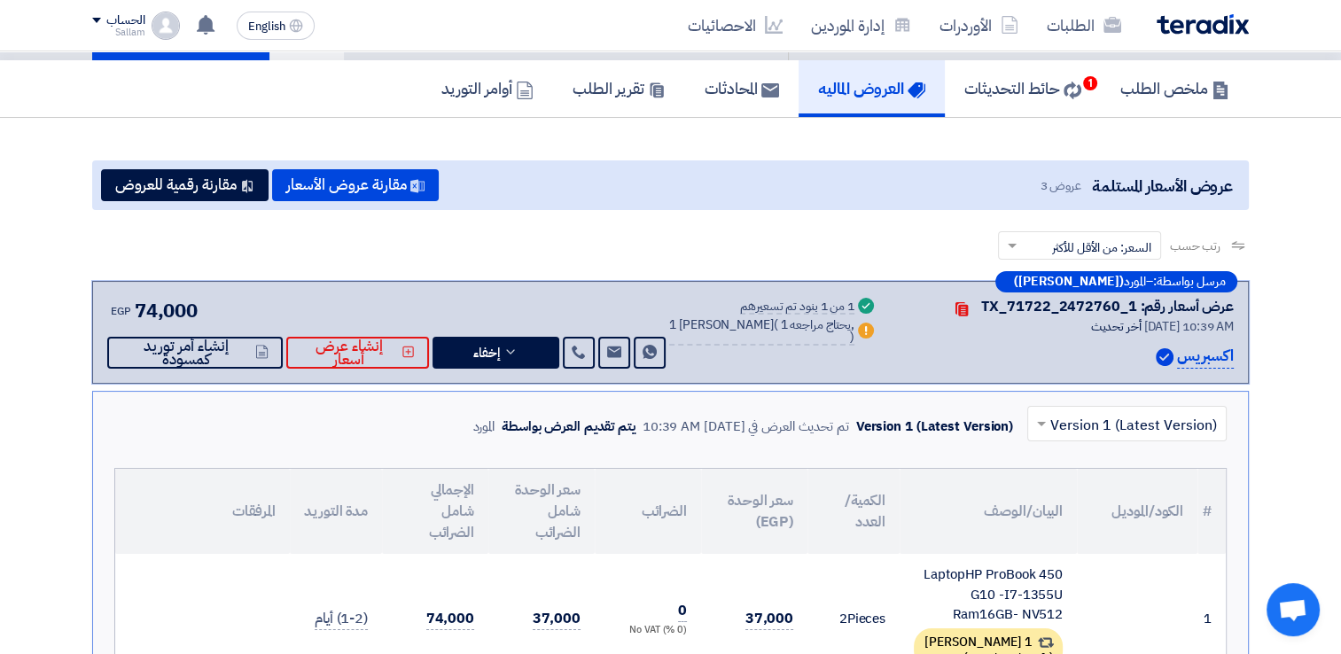
scroll to position [0, 0]
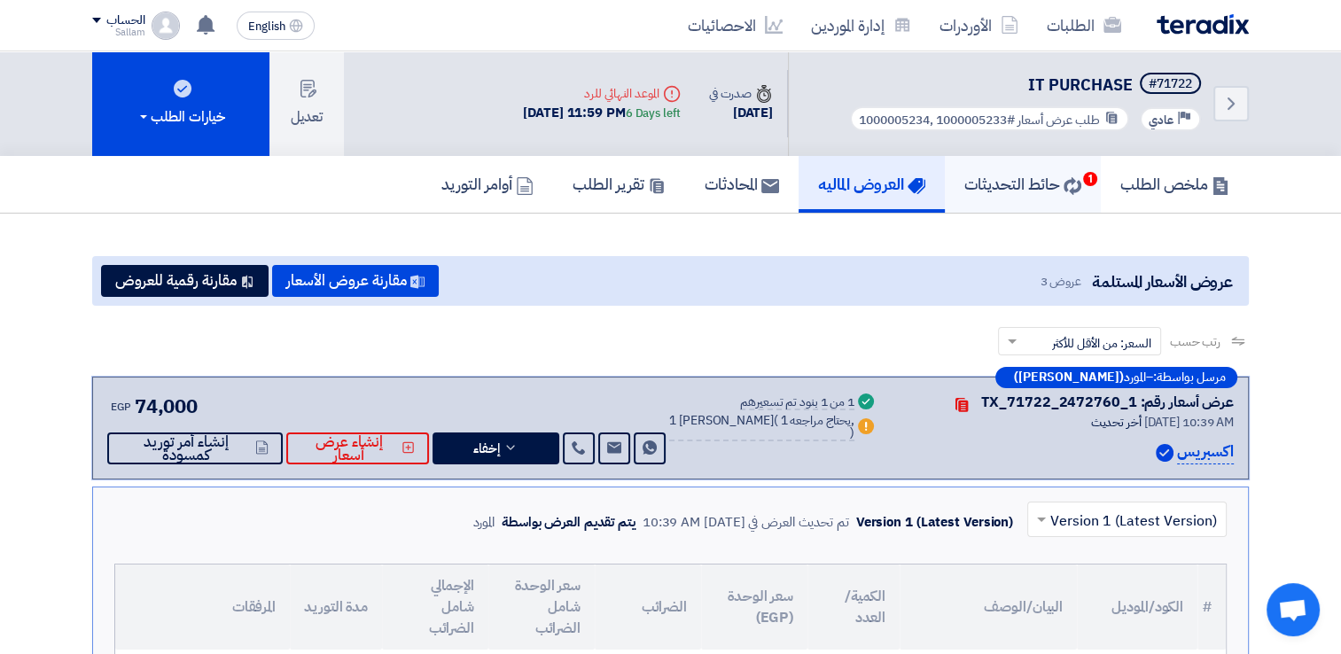
click at [1029, 207] on link "حائط التحديثات 1" at bounding box center [1023, 184] width 156 height 57
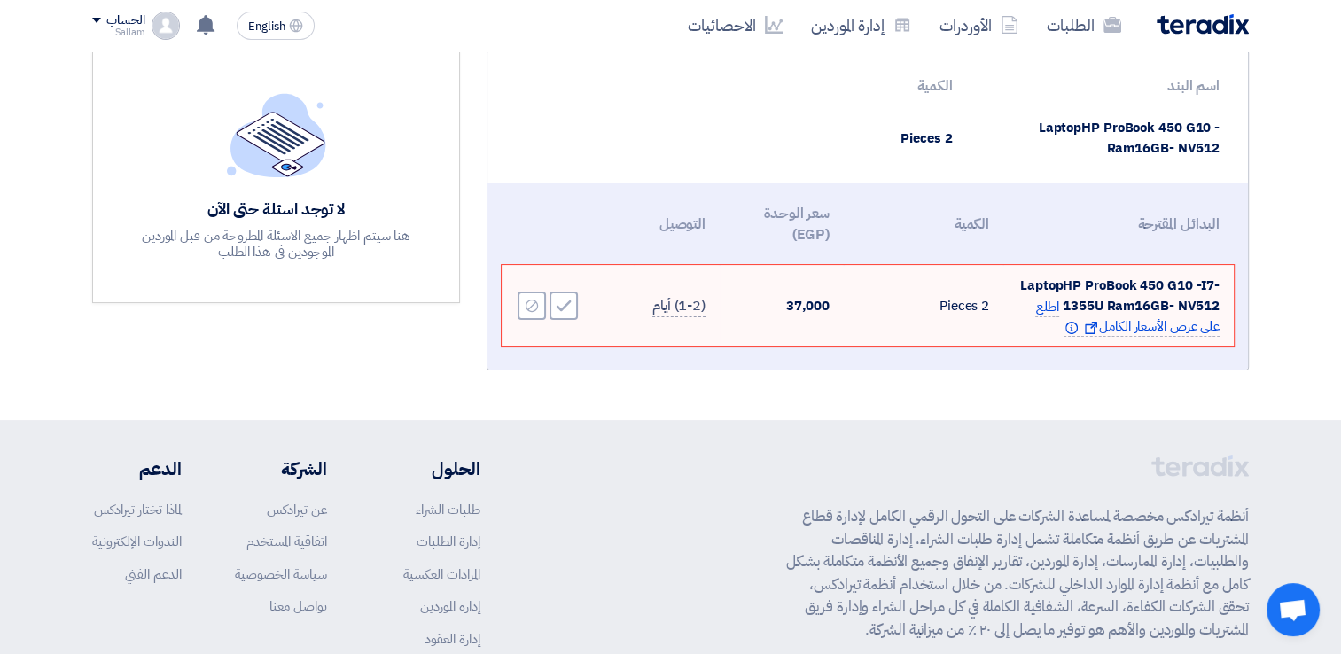
scroll to position [266, 0]
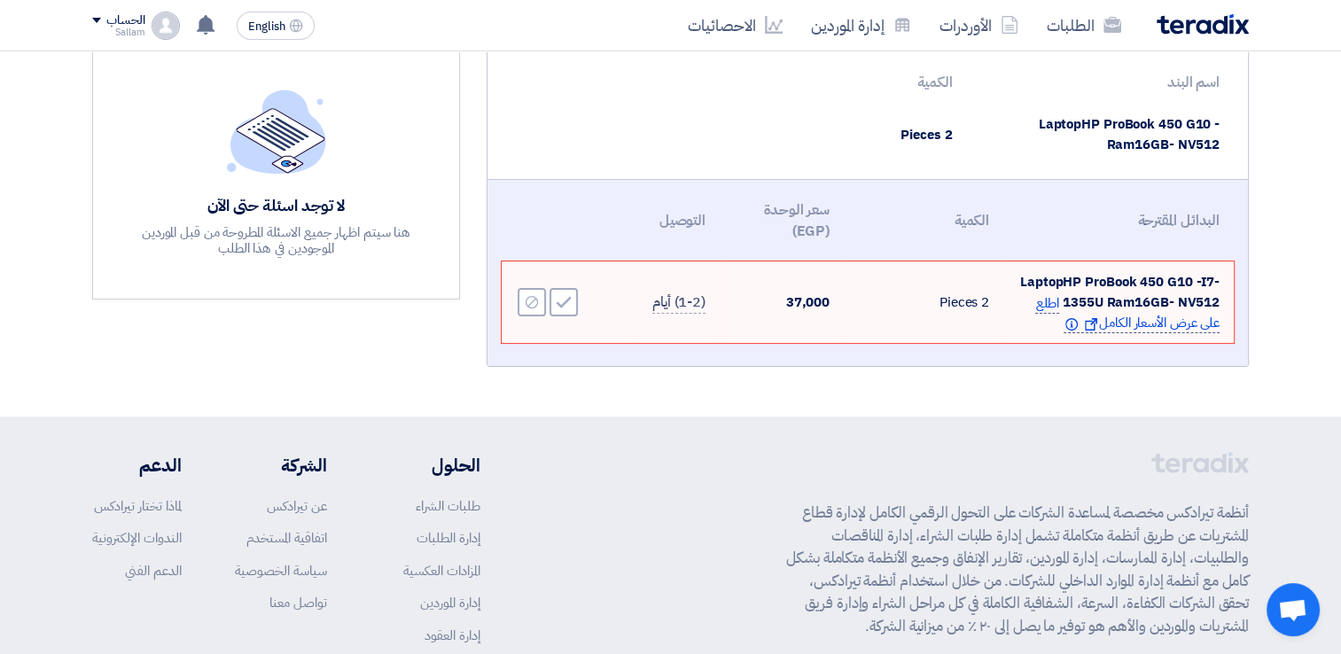
click at [1124, 326] on span "اطلع على عرض الأسعار الكامل Show offer Info" at bounding box center [1127, 313] width 184 height 41
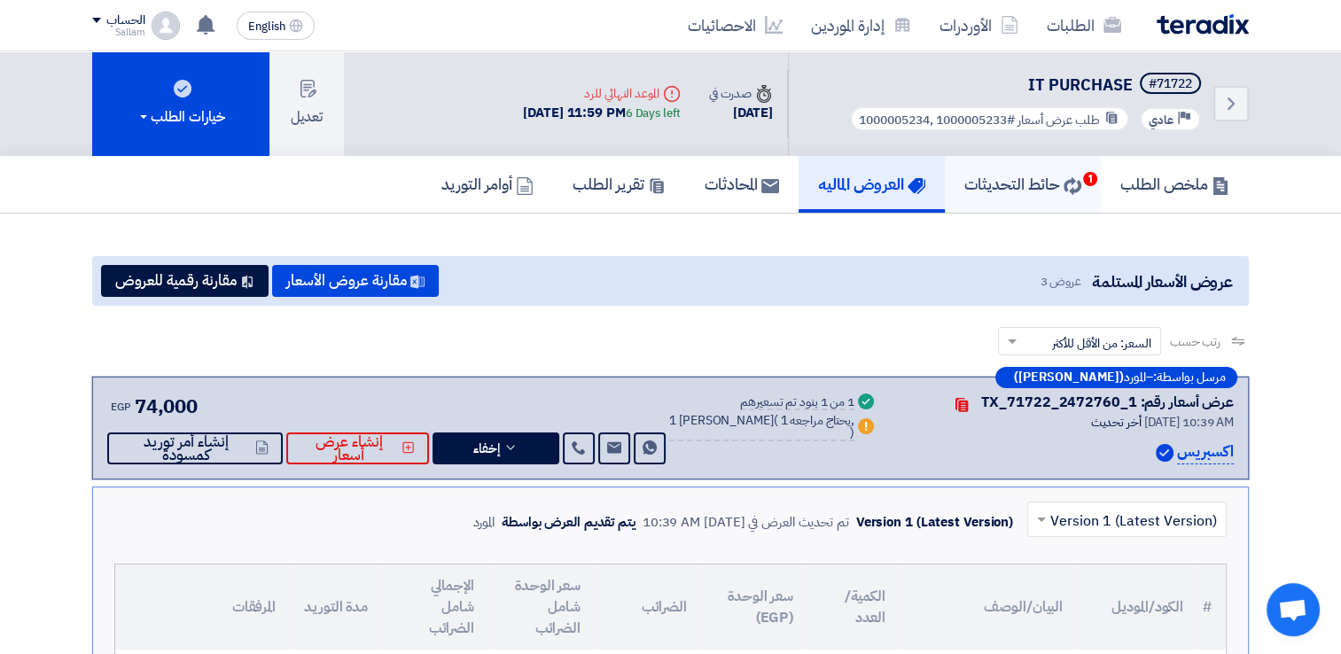
click at [1052, 174] on h5 "حائط التحديثات 1" at bounding box center [1022, 184] width 117 height 20
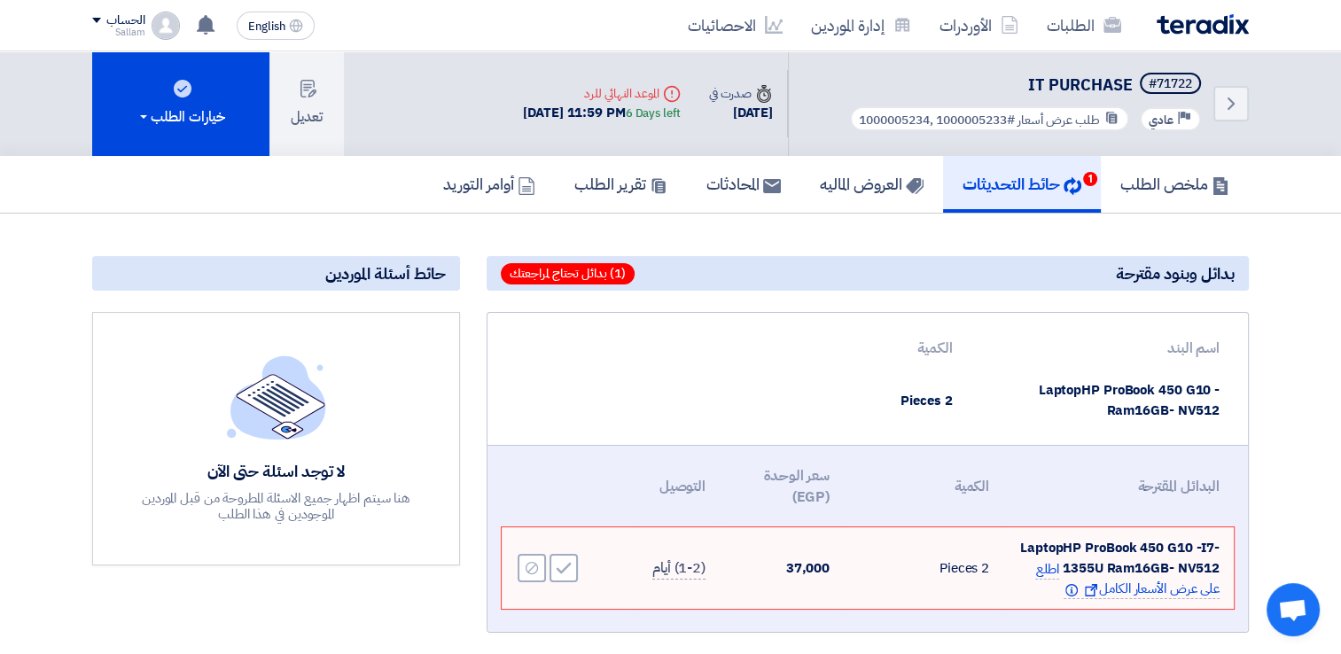
click at [804, 393] on td "2 Pieces" at bounding box center [874, 400] width 185 height 61
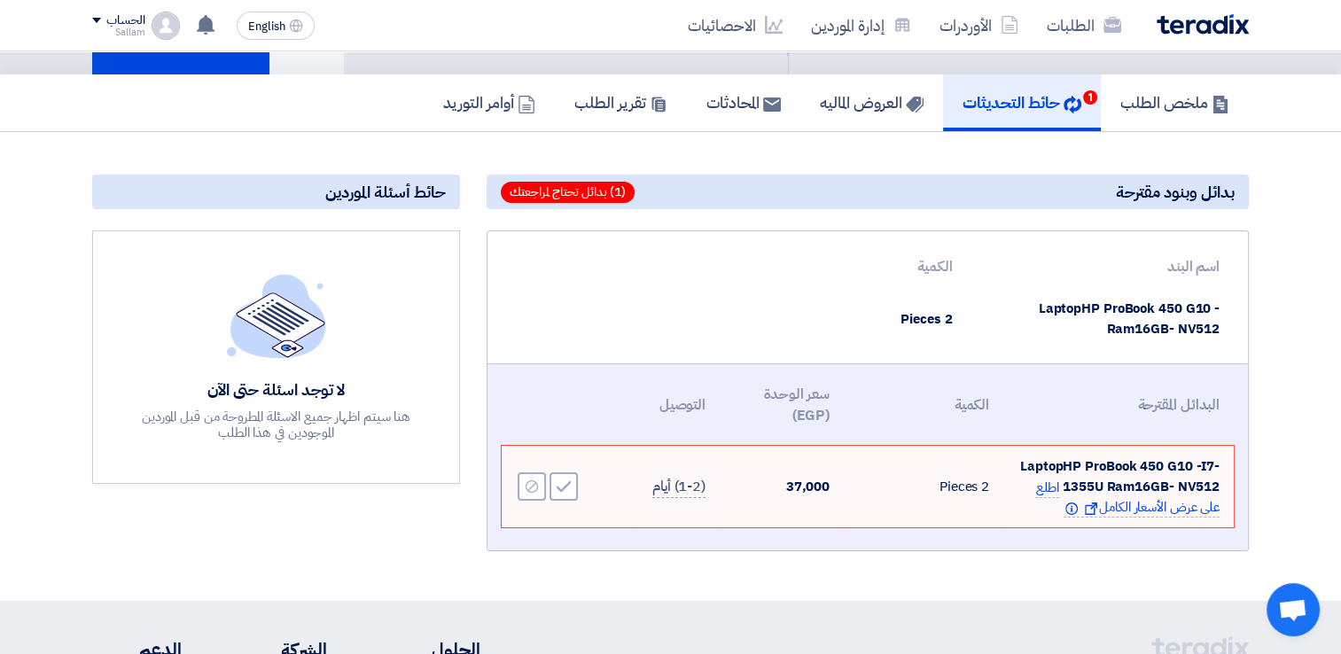
scroll to position [177, 0]
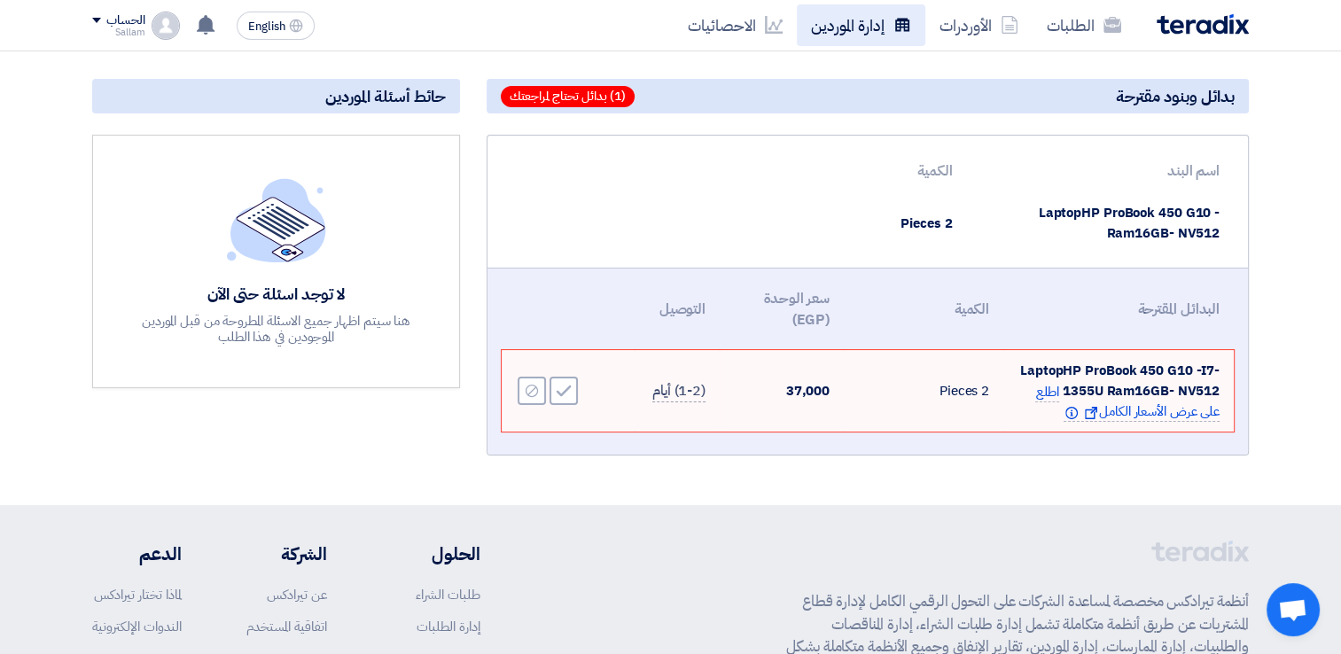
click at [857, 16] on link "إدارة الموردين" at bounding box center [861, 25] width 128 height 42
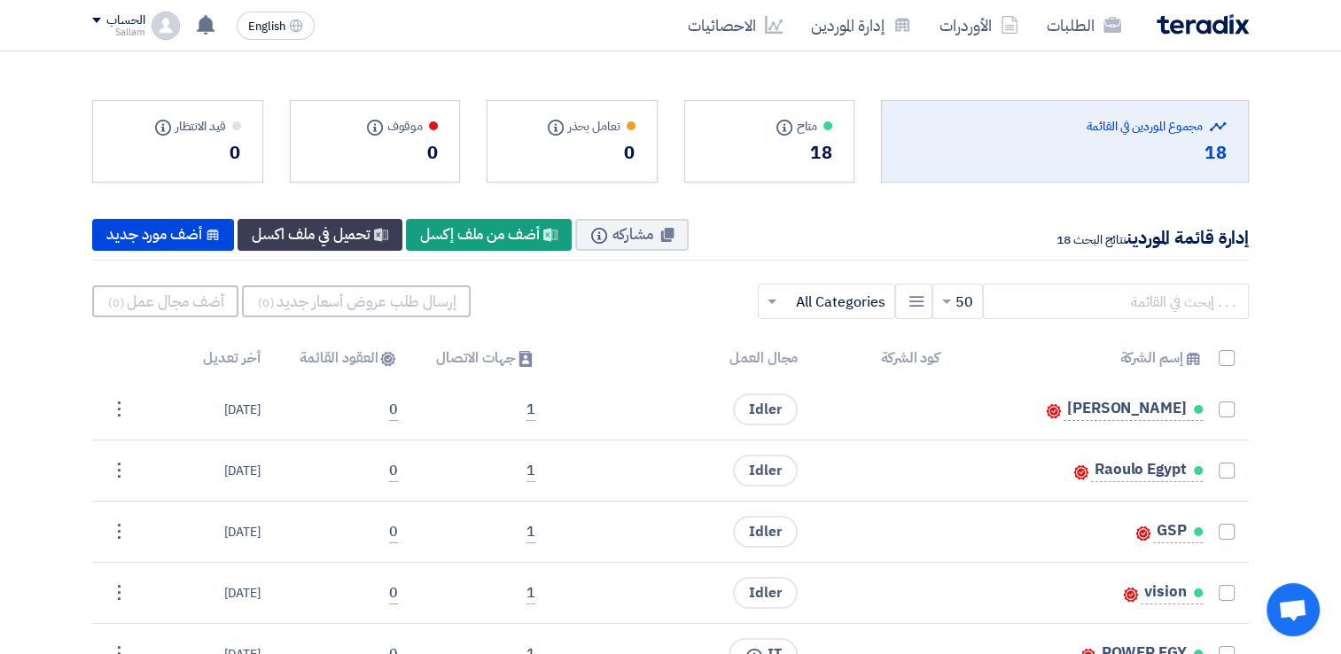
click at [1114, 128] on div "Total Suppliers in this list مجموع الموردين في القائمة" at bounding box center [1064, 126] width 323 height 19
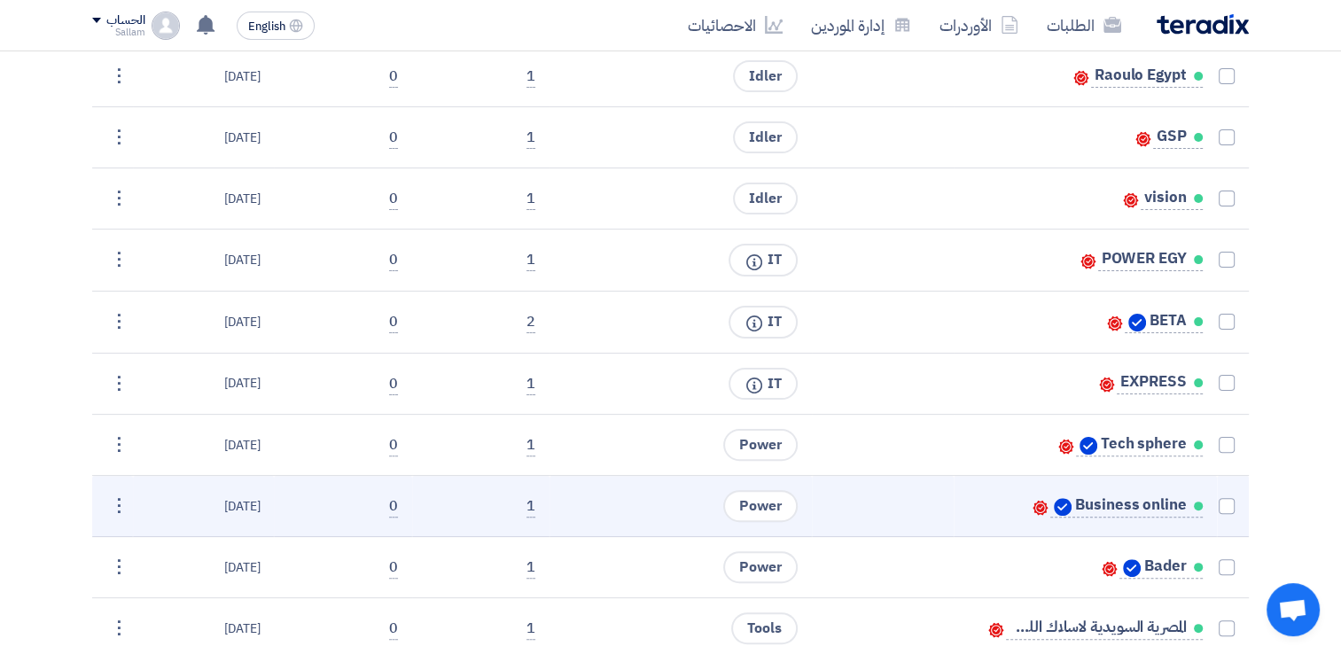
scroll to position [354, 0]
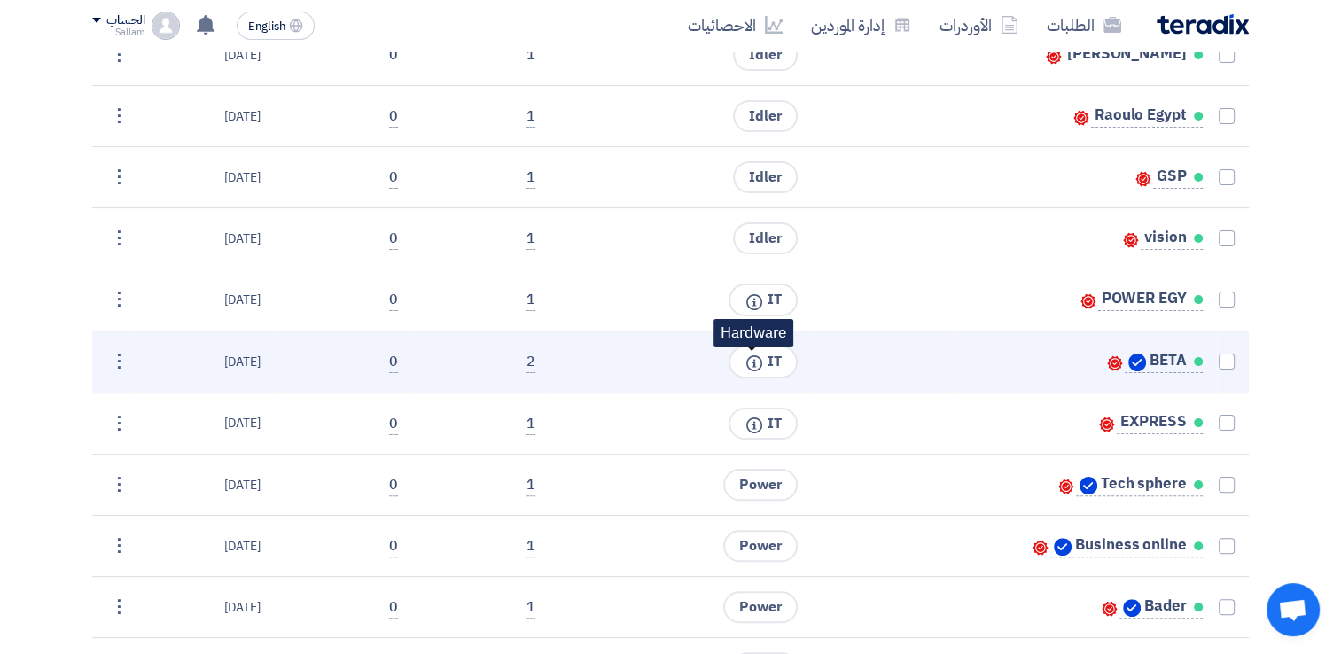
click at [752, 357] on icon "Info" at bounding box center [754, 363] width 16 height 16
click at [757, 363] on icon "Info" at bounding box center [754, 363] width 16 height 16
click at [1170, 360] on span "BETA" at bounding box center [1167, 361] width 37 height 14
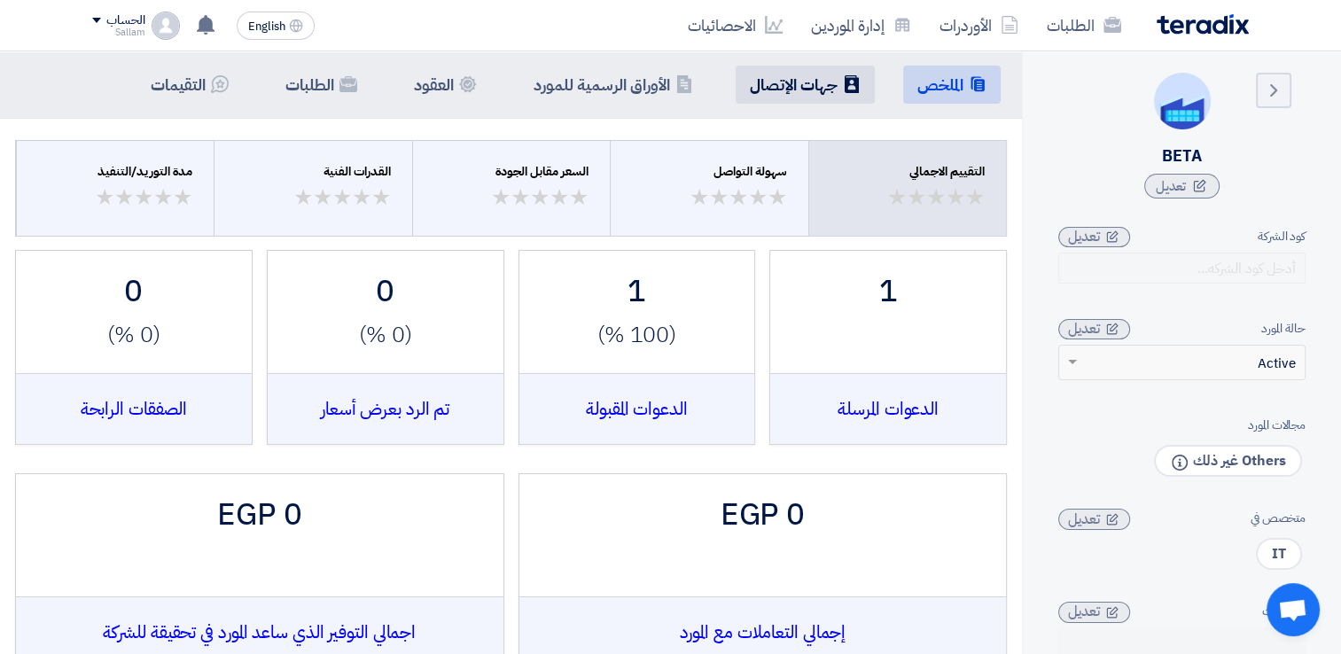
click at [829, 71] on li "Contacts جهات الإتصال" at bounding box center [805, 85] width 139 height 38
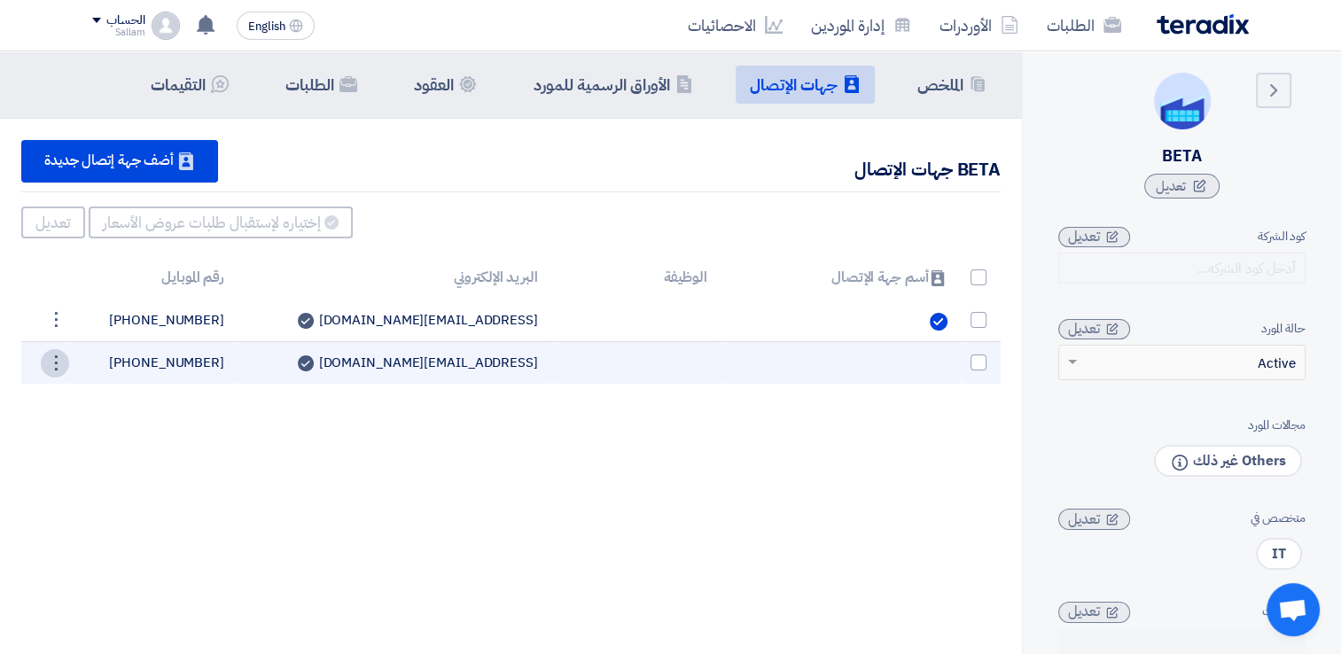
click at [57, 360] on div "⋮" at bounding box center [55, 363] width 28 height 28
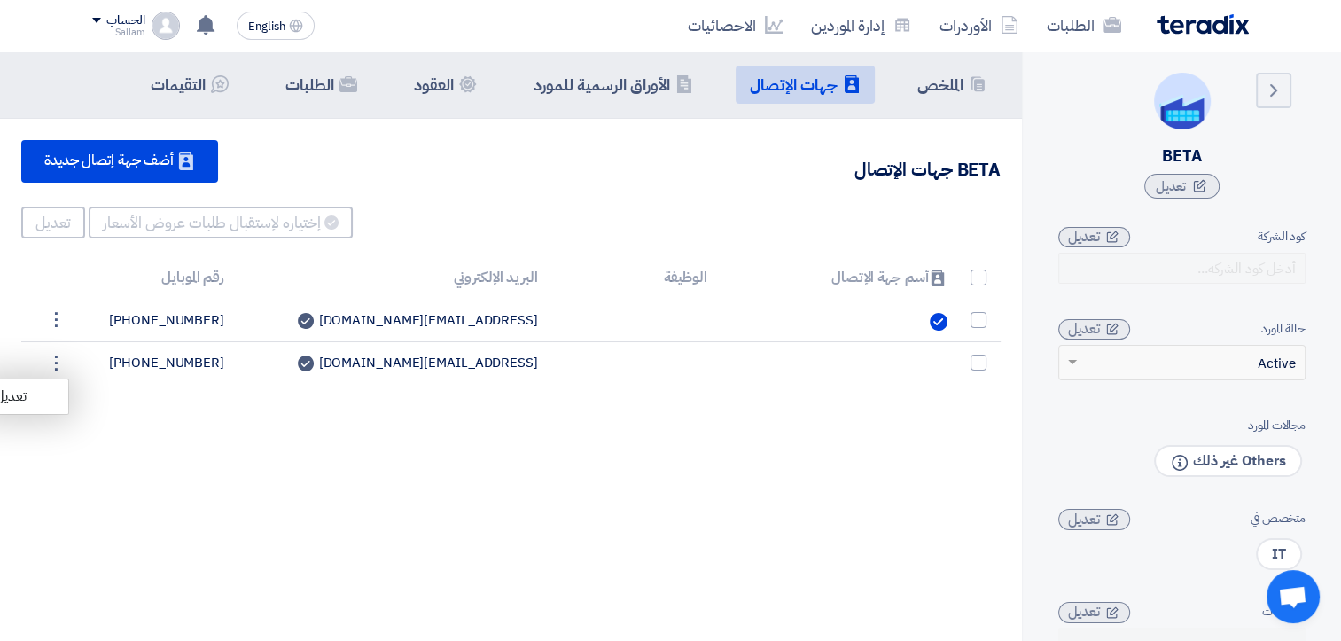
click at [621, 450] on div "Summary الملخص Contacts جهات الإتصال Company Officials الأوراق الرسمية للمورد C…" at bounding box center [511, 371] width 1022 height 641
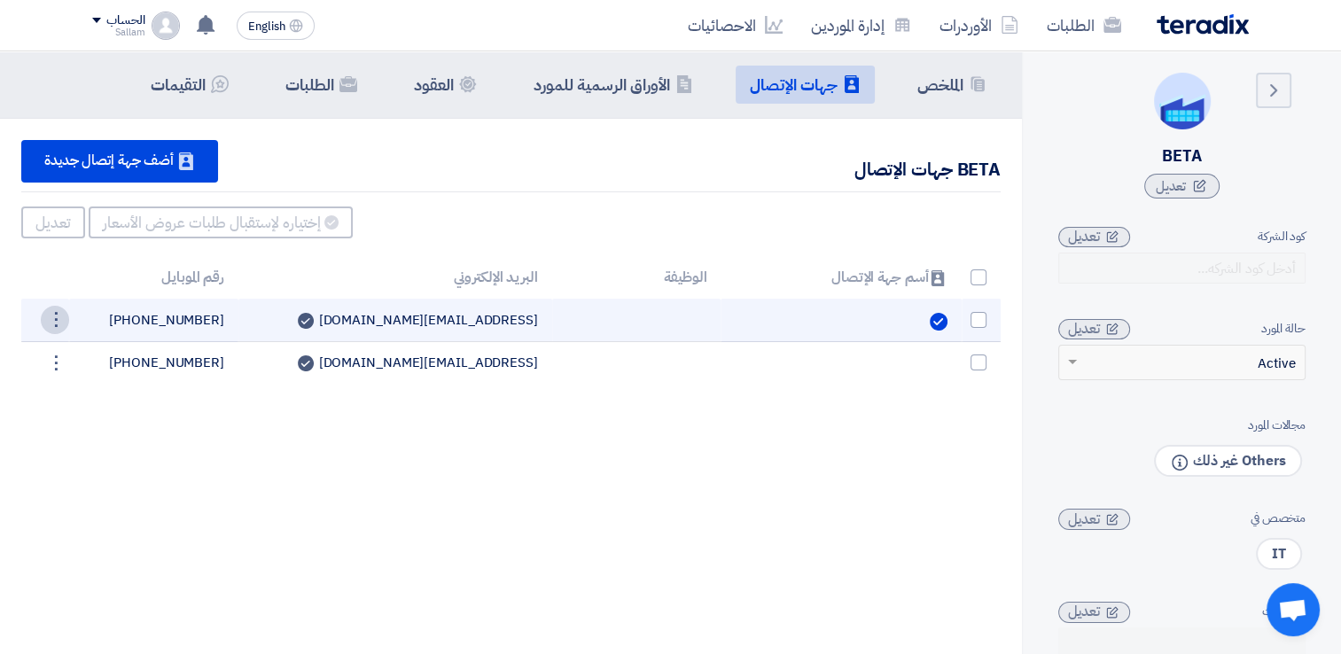
click at [56, 314] on div "⋮" at bounding box center [55, 320] width 28 height 28
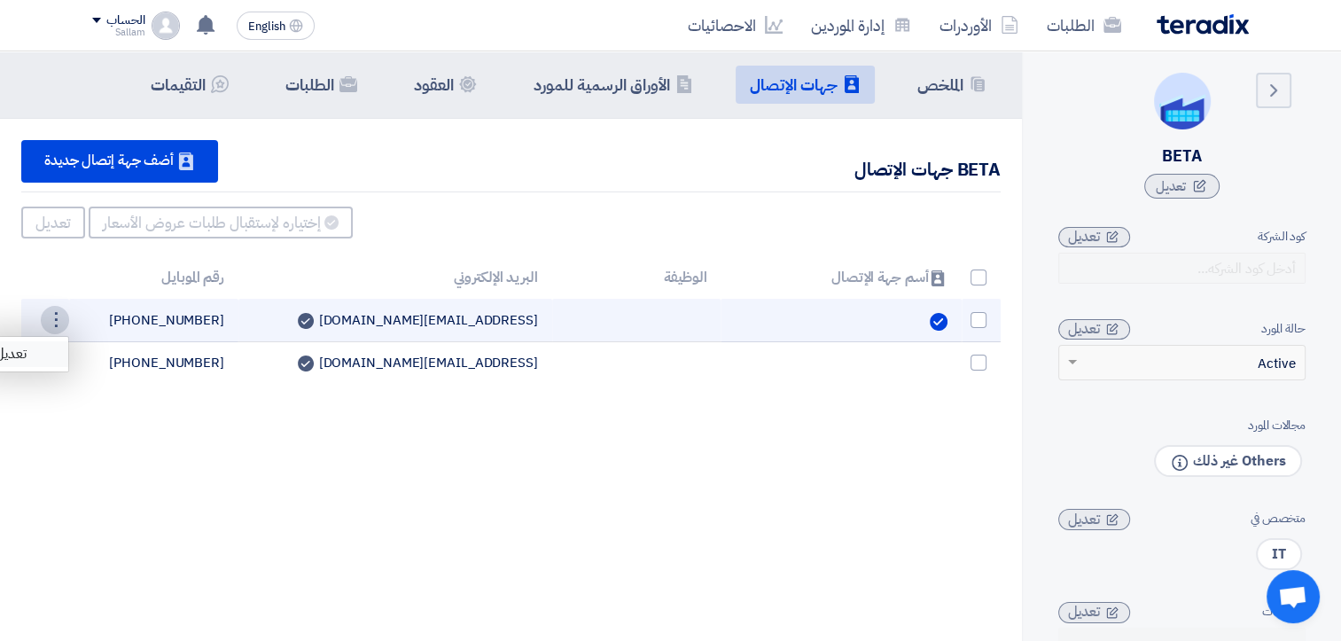
click at [34, 347] on link "تعديل" at bounding box center [24, 354] width 87 height 26
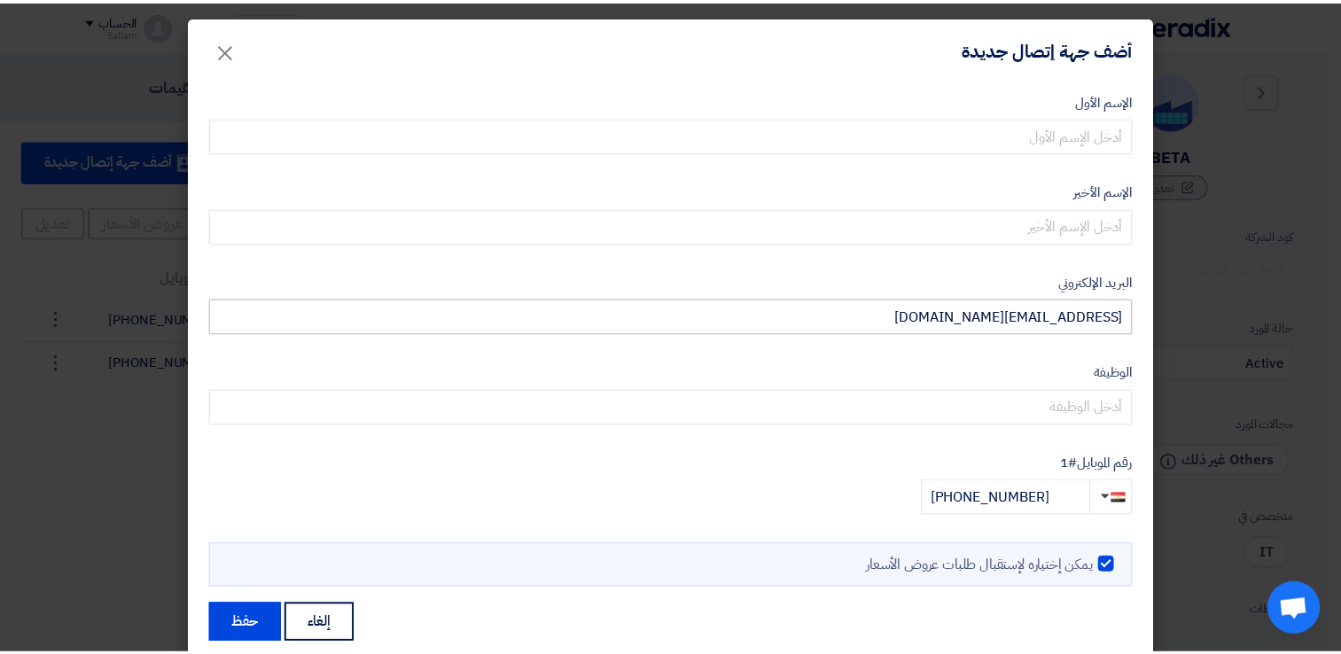
scroll to position [33, 0]
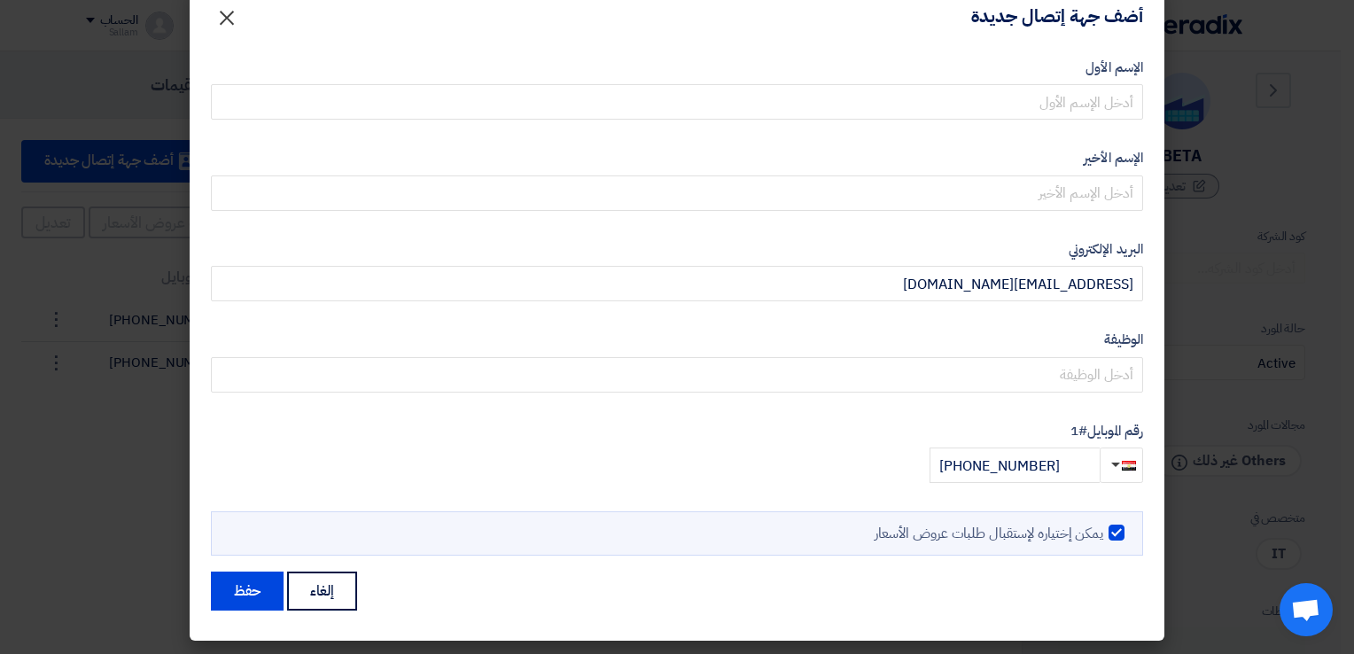
click at [224, 12] on span "×" at bounding box center [226, 16] width 21 height 53
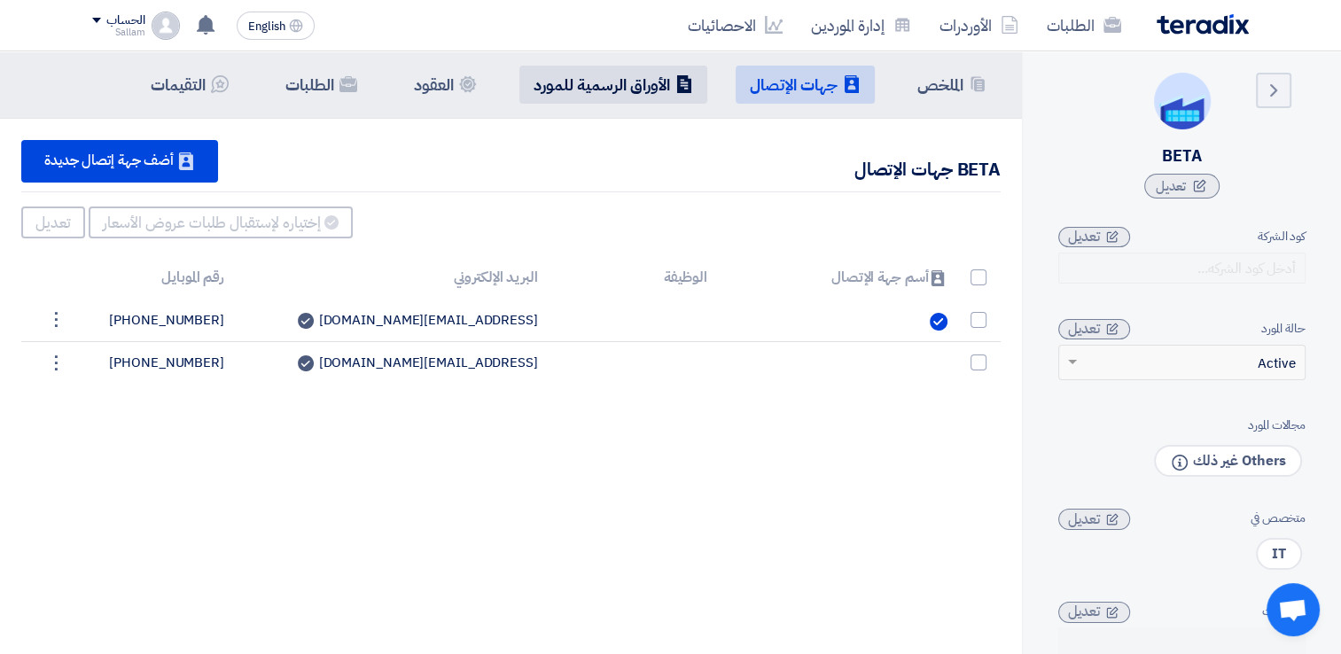
click at [577, 85] on h5 "الأوراق الرسمية للمورد" at bounding box center [601, 84] width 136 height 20
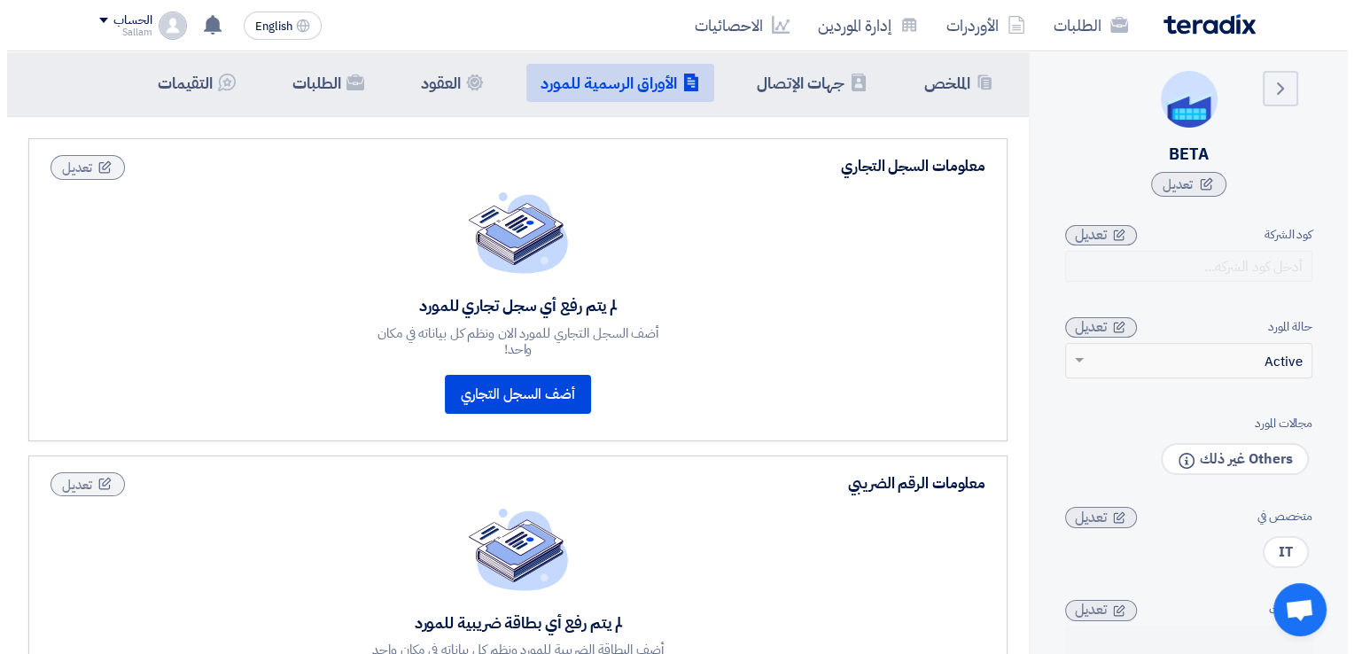
scroll to position [0, 0]
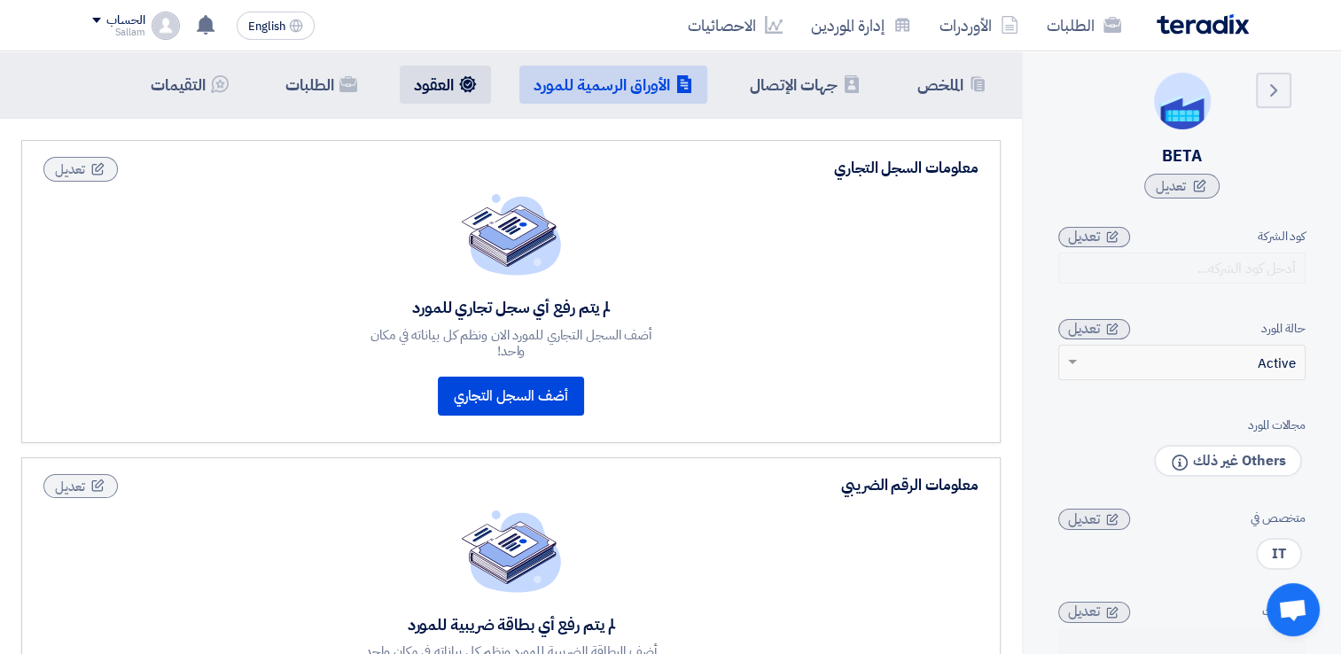
click at [452, 82] on li "Contracts العقود" at bounding box center [445, 85] width 91 height 38
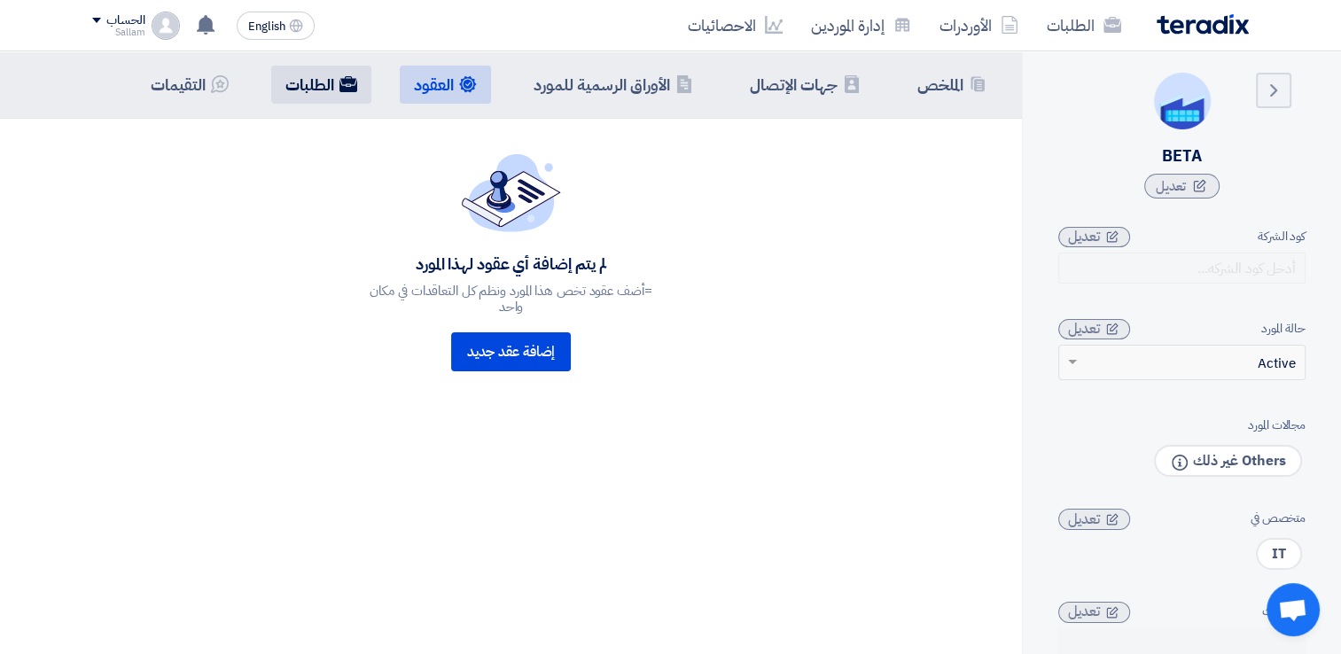
click at [335, 82] on li "الطلبات" at bounding box center [321, 85] width 100 height 38
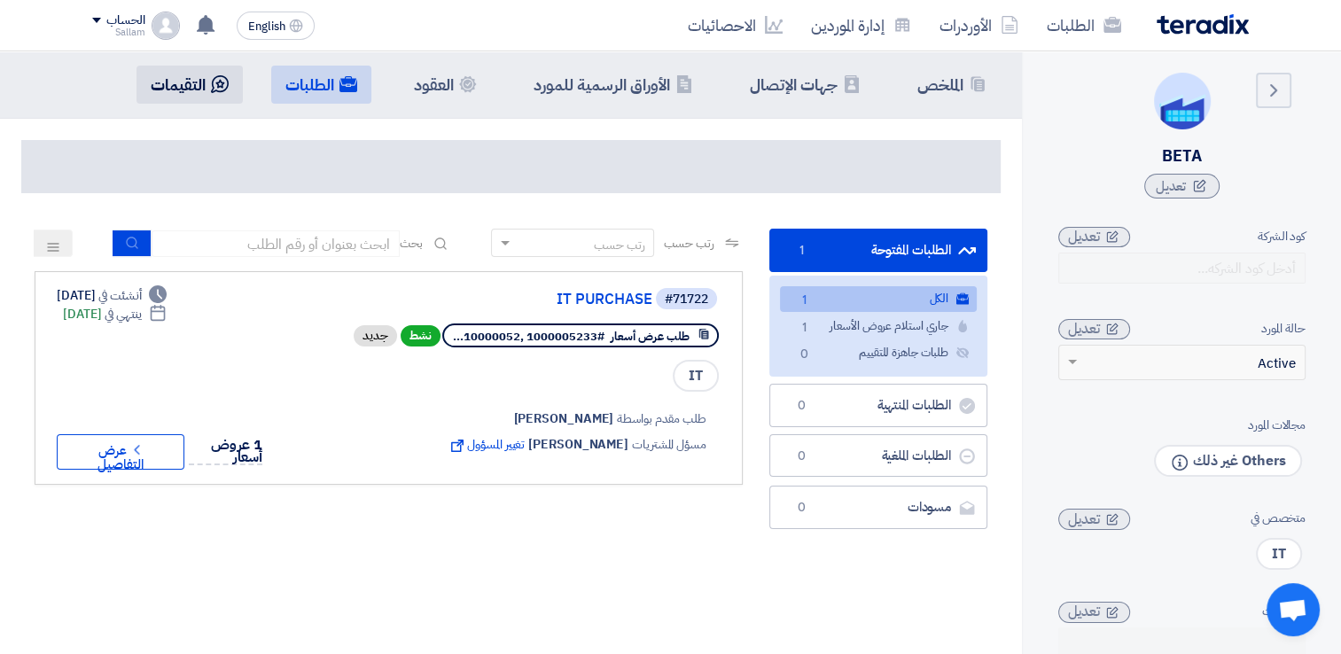
click at [213, 79] on icon "Contracts" at bounding box center [220, 84] width 18 height 18
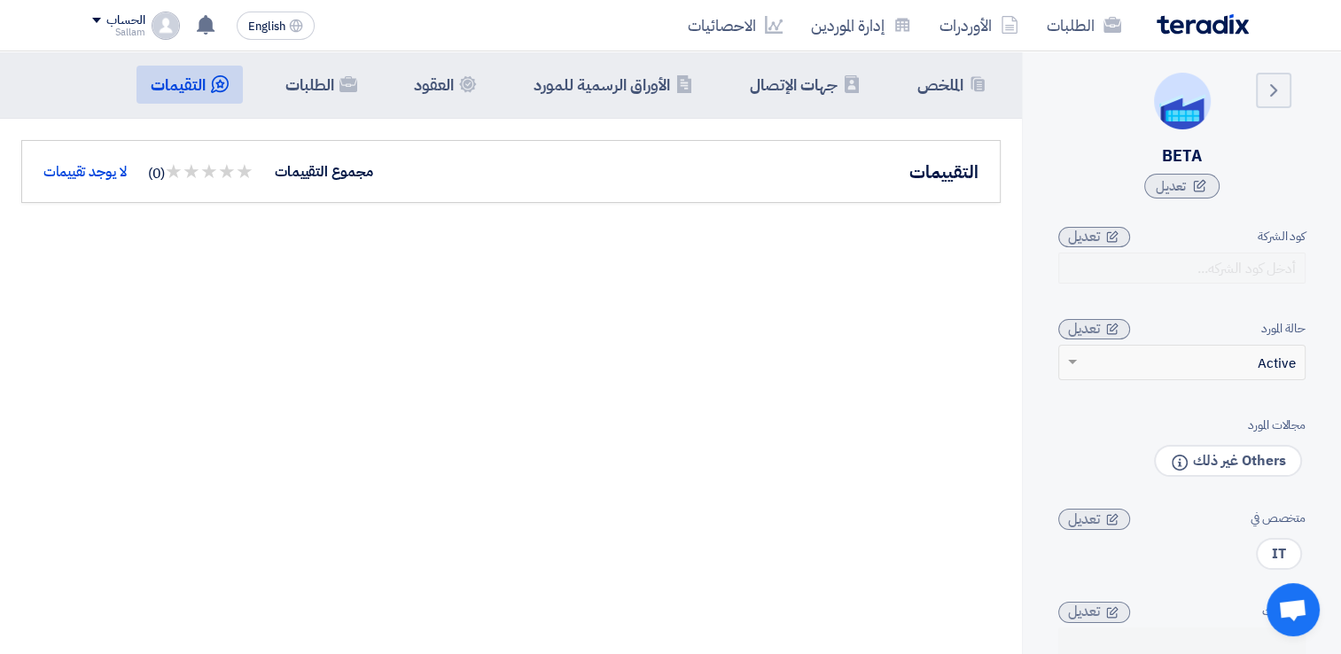
click at [1191, 27] on img at bounding box center [1202, 24] width 92 height 20
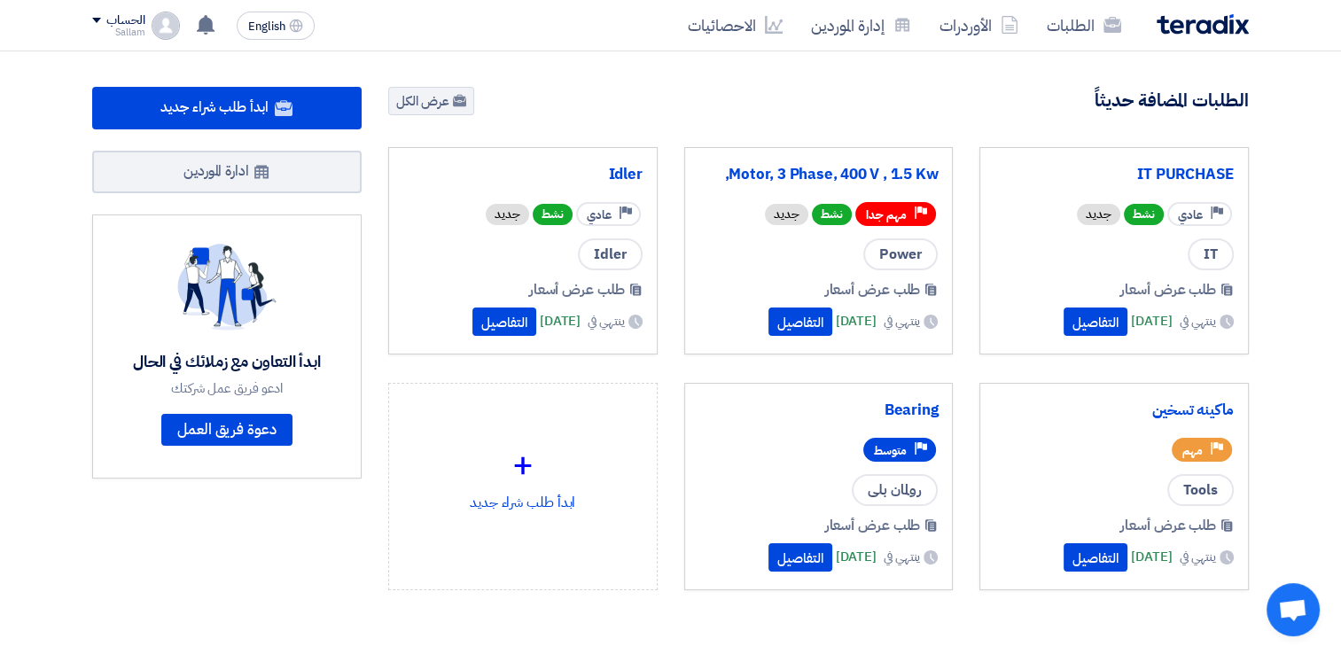
drag, startPoint x: 1294, startPoint y: 1, endPoint x: 848, endPoint y: 105, distance: 457.9
click at [848, 105] on div "الطلبات المضافة حديثاً عرض الكل" at bounding box center [818, 103] width 860 height 32
click at [117, 27] on div "Sallam" at bounding box center [118, 32] width 52 height 10
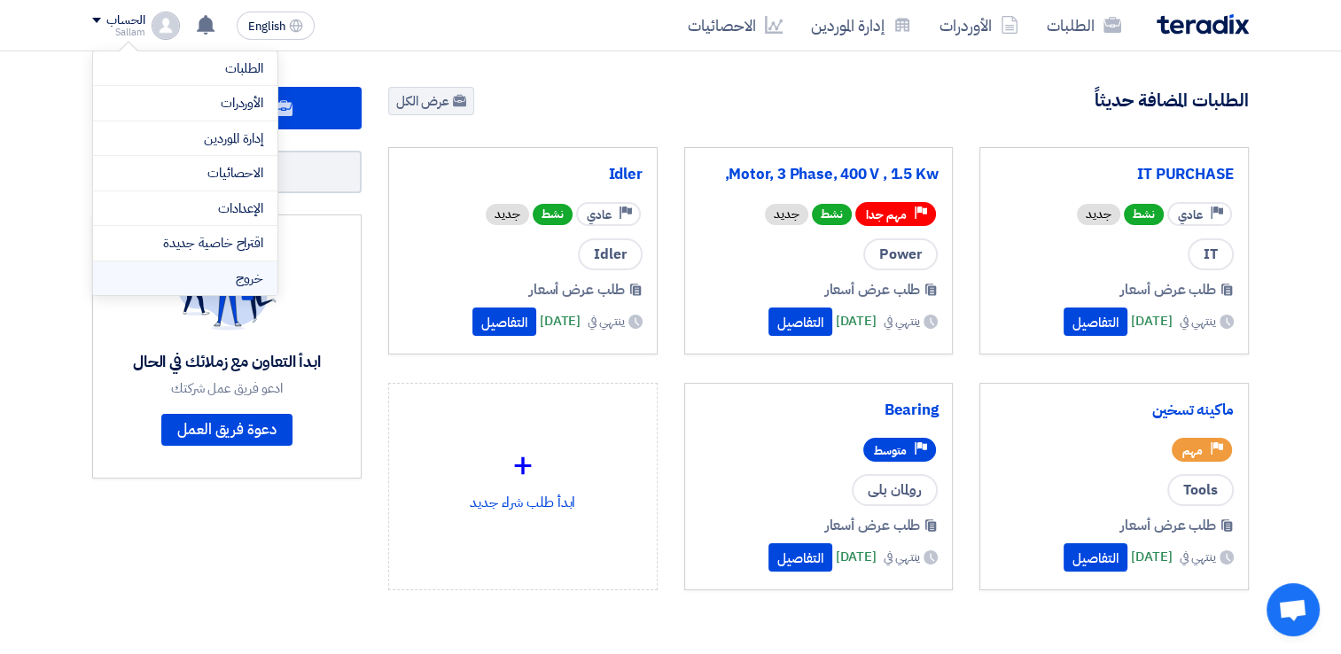
click at [191, 285] on li "خروج" at bounding box center [185, 278] width 184 height 35
